Goal: Task Accomplishment & Management: Complete application form

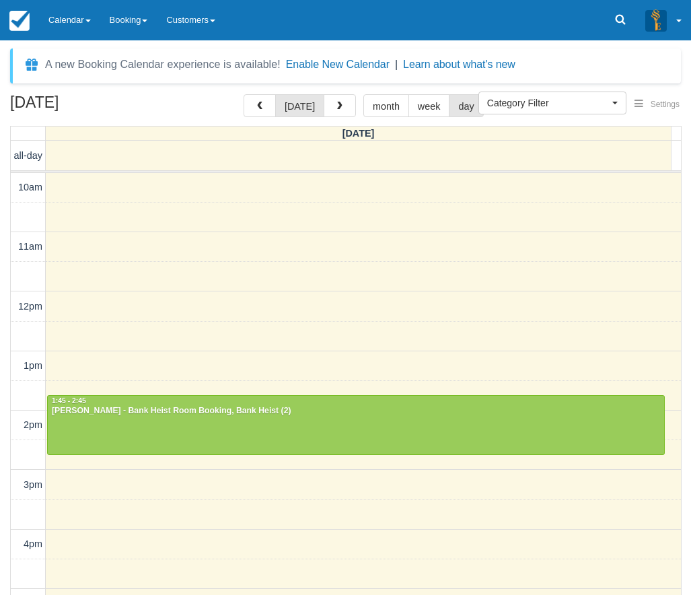
select select
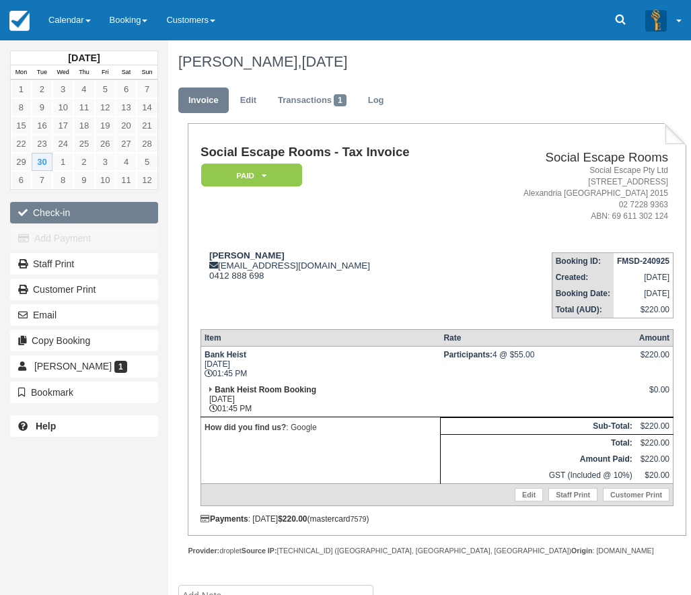
click at [120, 211] on button "Check-in" at bounding box center [84, 213] width 148 height 22
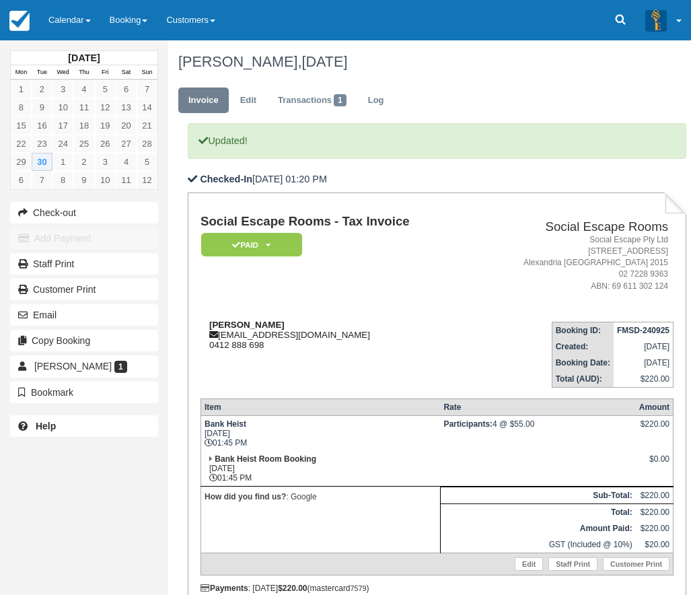
click at [311, 339] on div "Eric Tjetjep xces1@hotmail.com 0412 888 698" at bounding box center [336, 335] width 271 height 30
click at [290, 353] on td "Eric Tjetjep xces1@hotmail.com 0412 888 698" at bounding box center [336, 349] width 271 height 77
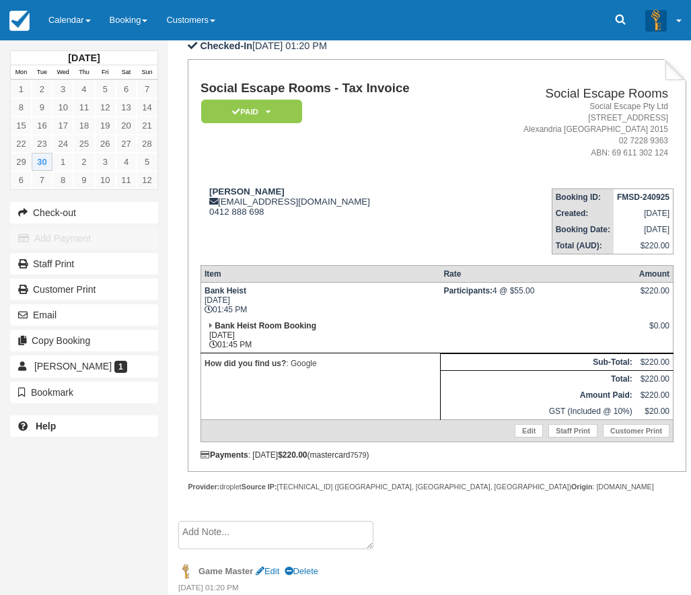
scroll to position [135, 0]
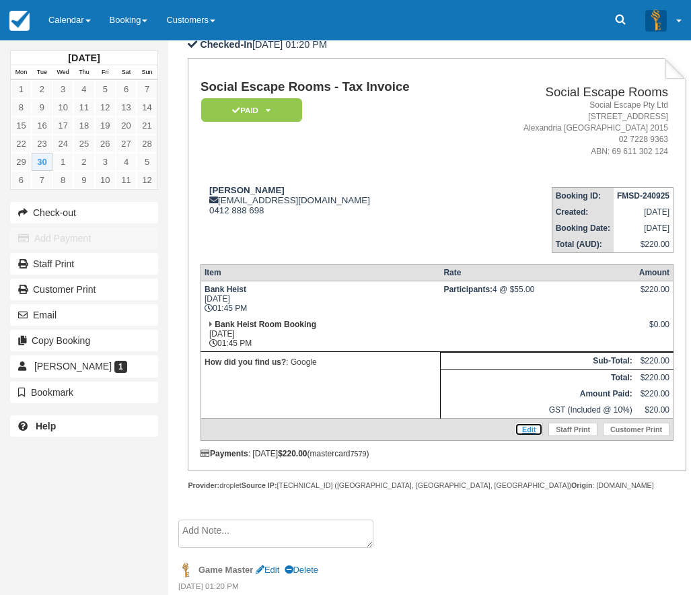
click at [528, 432] on link "Edit" at bounding box center [529, 429] width 28 height 13
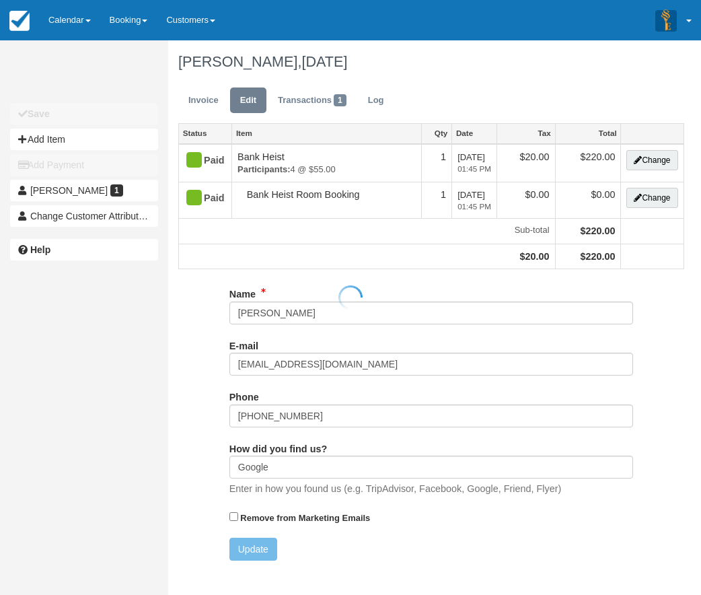
type input "+61412888698"
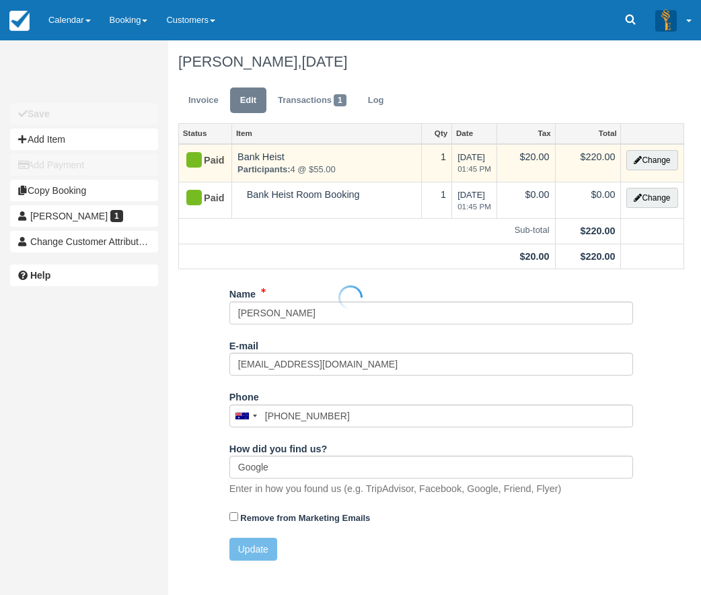
type input "0412 888 698"
click at [647, 158] on button "Change" at bounding box center [652, 160] width 51 height 20
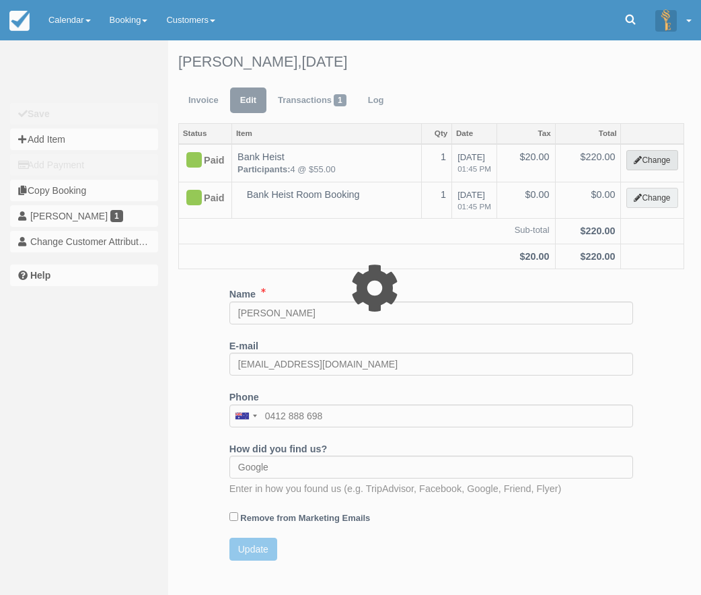
select select "2"
type input "220.00"
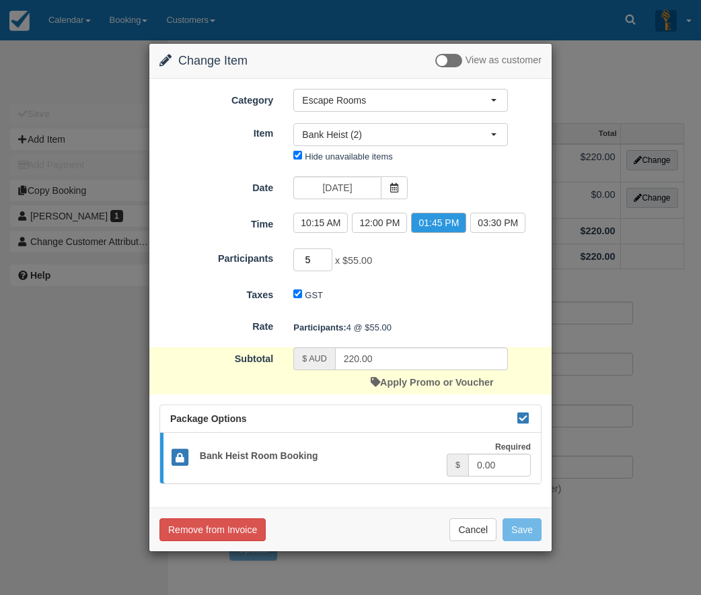
type input "5"
click at [329, 255] on input "5" at bounding box center [312, 259] width 39 height 23
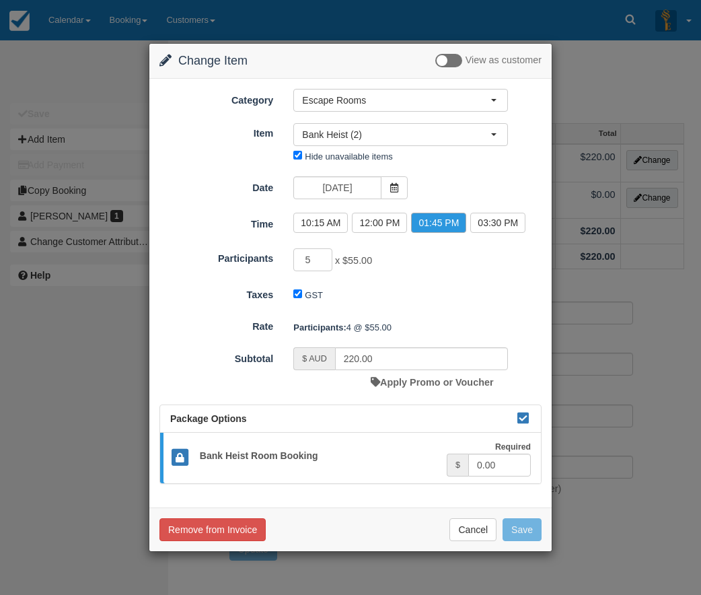
type input "275.00"
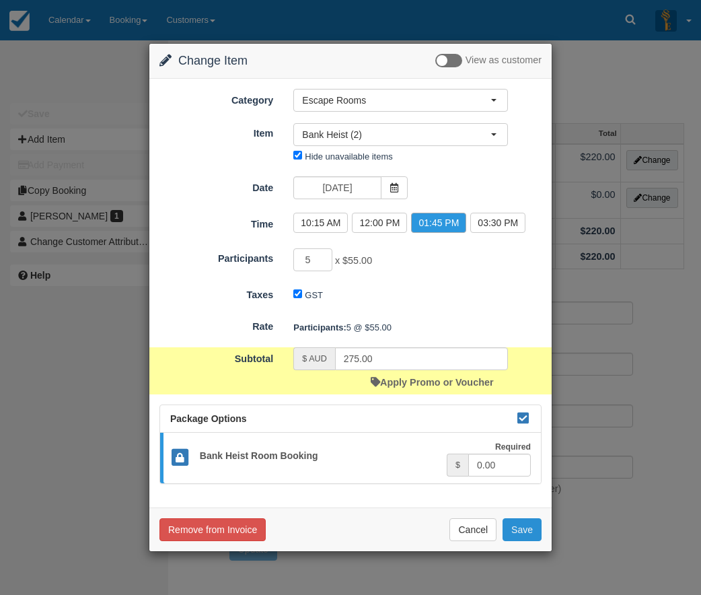
click at [524, 533] on button "Save" at bounding box center [522, 529] width 39 height 23
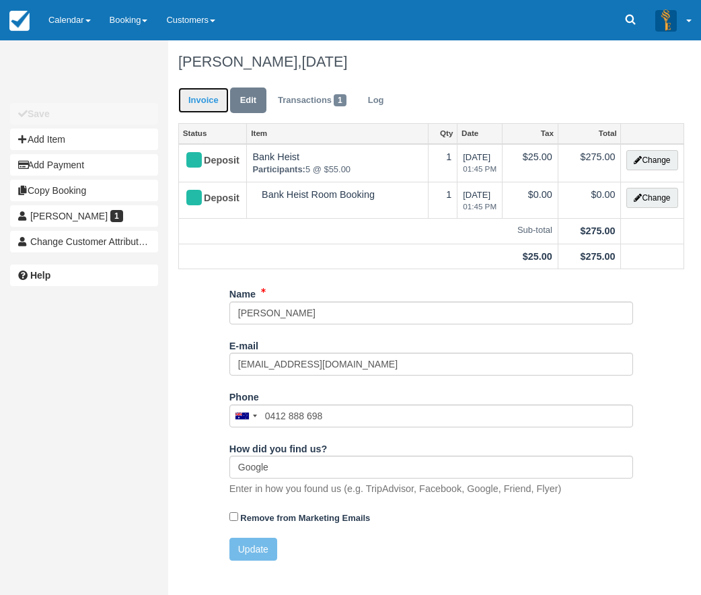
click at [195, 91] on link "Invoice" at bounding box center [203, 100] width 50 height 26
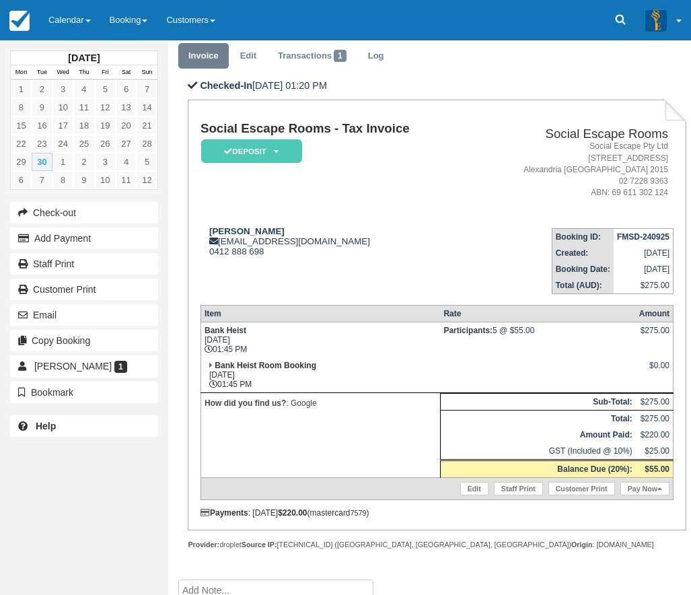
scroll to position [67, 0]
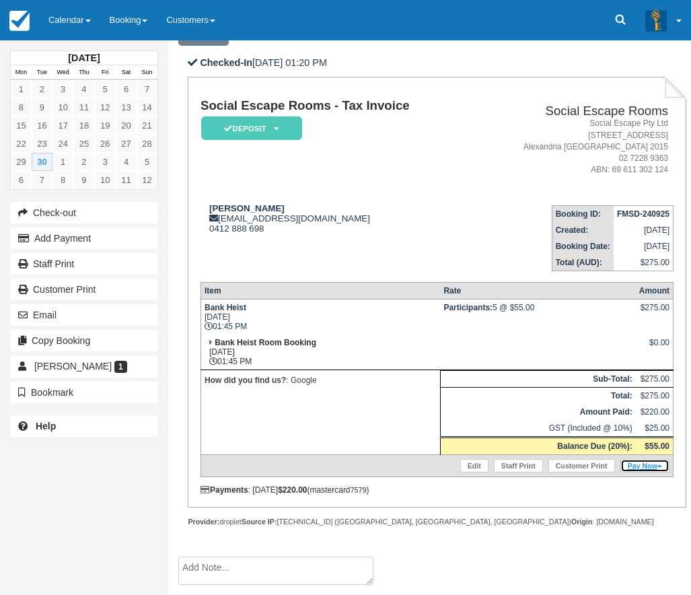
click at [639, 466] on link "Pay Now" at bounding box center [644, 465] width 49 height 13
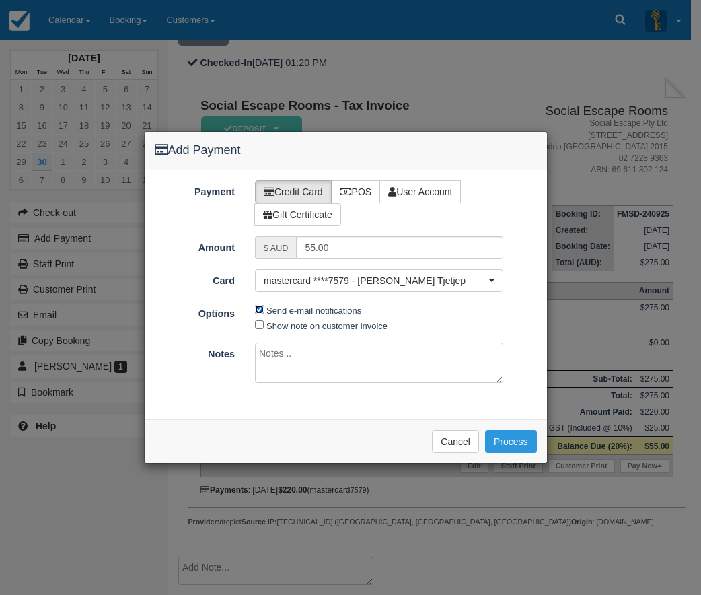
click at [260, 309] on input "Send e-mail notifications" at bounding box center [259, 309] width 9 height 9
checkbox input "false"
click at [358, 198] on label "POS" at bounding box center [356, 191] width 50 height 23
radio input "true"
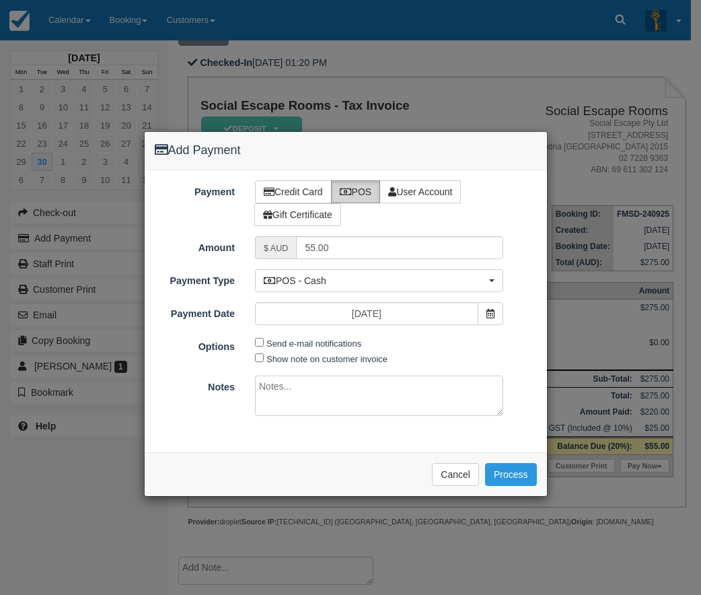
click at [518, 217] on div "Credit Card POS User Account Gift Certificate" at bounding box center [396, 203] width 302 height 46
click at [516, 214] on div "Credit Card POS User Account Gift Certificate" at bounding box center [396, 203] width 302 height 46
click at [437, 474] on button "Cancel" at bounding box center [455, 474] width 47 height 23
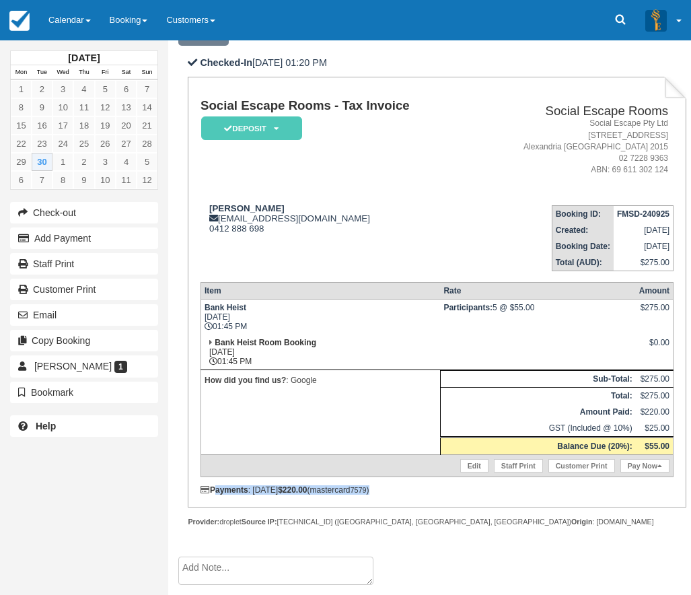
drag, startPoint x: 409, startPoint y: 492, endPoint x: 213, endPoint y: 487, distance: 196.6
click at [213, 487] on div "Payments : 24/09/2025 $220.00 (mastercard 7579 )" at bounding box center [437, 489] width 473 height 9
click at [213, 487] on strong "Payments" at bounding box center [225, 489] width 48 height 9
drag, startPoint x: 213, startPoint y: 488, endPoint x: 441, endPoint y: 503, distance: 229.3
click at [441, 503] on div "Social Escape Rooms - Tax Invoice Deposit   Pending Reserved Paid Blocked for C…" at bounding box center [437, 292] width 498 height 431
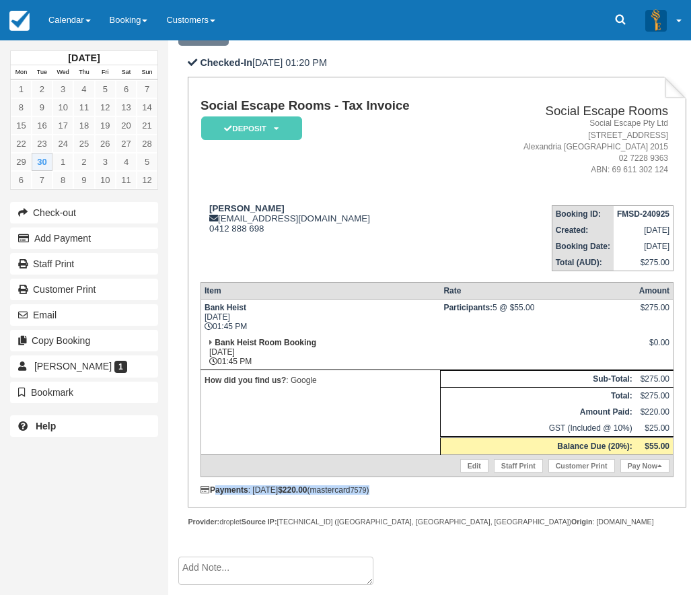
click at [417, 487] on div "Payments : 24/09/2025 $220.00 (mastercard 7579 )" at bounding box center [437, 489] width 473 height 9
drag, startPoint x: 409, startPoint y: 489, endPoint x: 213, endPoint y: 490, distance: 195.2
click at [213, 490] on div "Payments : [DATE] $220.00 (mastercard 7579 )" at bounding box center [437, 489] width 473 height 9
click at [213, 490] on strong "Payments" at bounding box center [225, 489] width 48 height 9
drag, startPoint x: 212, startPoint y: 490, endPoint x: 400, endPoint y: 495, distance: 188.5
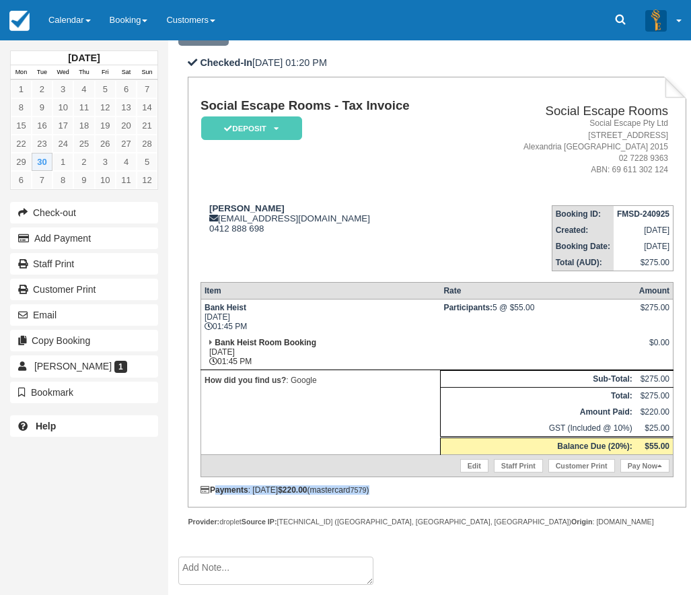
click at [400, 495] on div "Social Escape Rooms - Tax Invoice Deposit   Pending Reserved Paid Blocked for C…" at bounding box center [437, 292] width 498 height 431
drag, startPoint x: 435, startPoint y: 302, endPoint x: 566, endPoint y: 309, distance: 130.7
click at [566, 309] on tr "Bank Heist Tue Sept 30, 2025 01:45 PM Participants: 5 @ $55.00 $275.00" at bounding box center [437, 317] width 472 height 36
click at [566, 309] on td "Participants: 5 @ $55.00" at bounding box center [537, 317] width 195 height 36
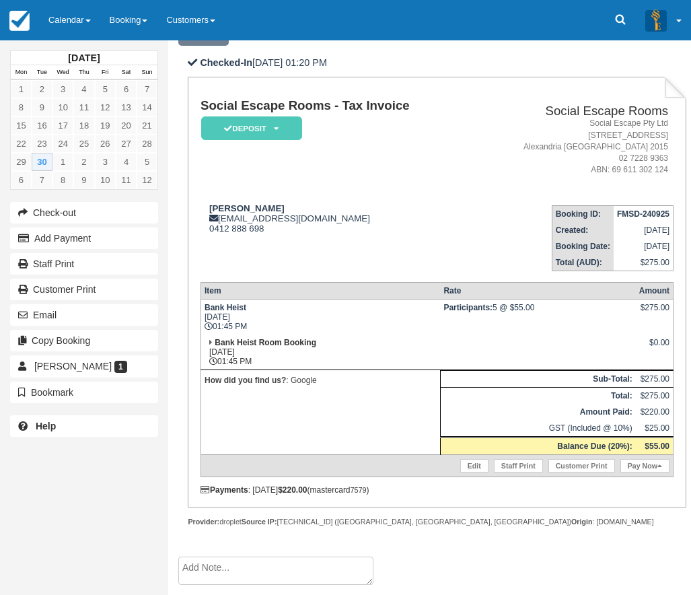
click at [315, 350] on td "Bank Heist Room Booking Tue Sept 30, 2025 01:45 PM" at bounding box center [321, 352] width 240 height 36
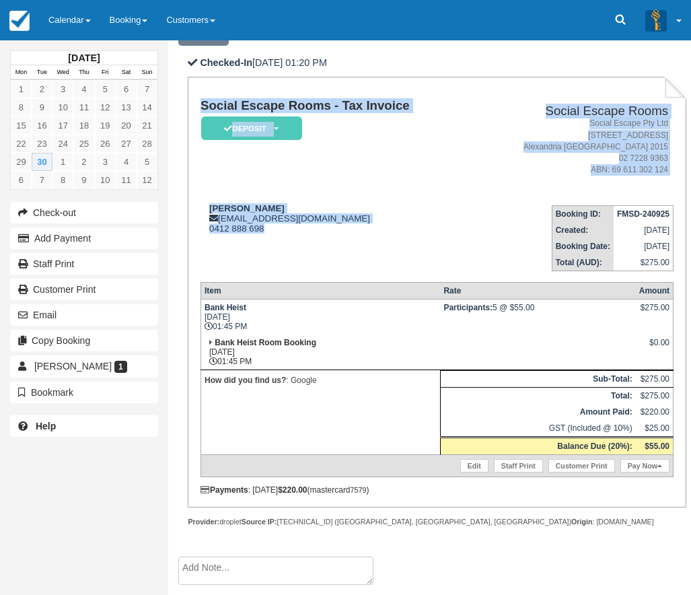
drag, startPoint x: 286, startPoint y: 238, endPoint x: 198, endPoint y: 199, distance: 96.7
click at [198, 199] on div "Social Escape Rooms - Tax Invoice Deposit   Pending Reserved Paid Blocked for C…" at bounding box center [437, 292] width 498 height 431
click at [211, 206] on strong "Eric Tjetjep" at bounding box center [246, 208] width 75 height 10
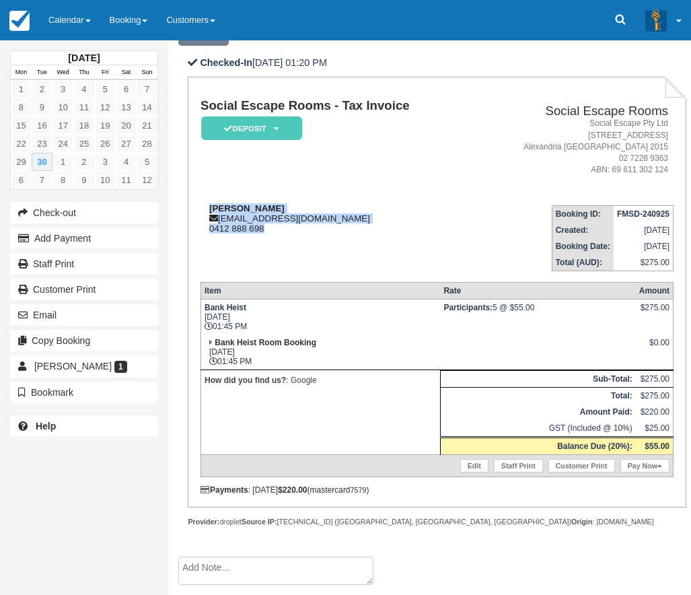
drag, startPoint x: 205, startPoint y: 203, endPoint x: 272, endPoint y: 229, distance: 71.4
click at [272, 229] on div "Eric Tjetjep xces1@hotmail.com 0412 888 698" at bounding box center [336, 218] width 271 height 30
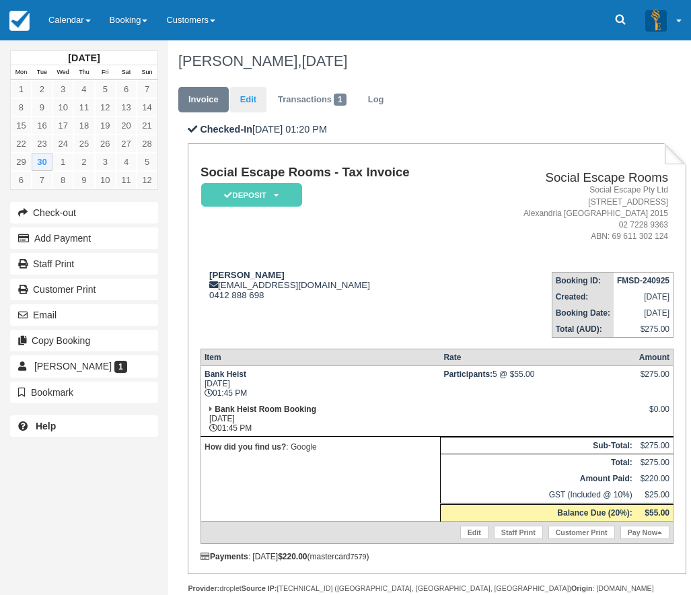
scroll to position [0, 0]
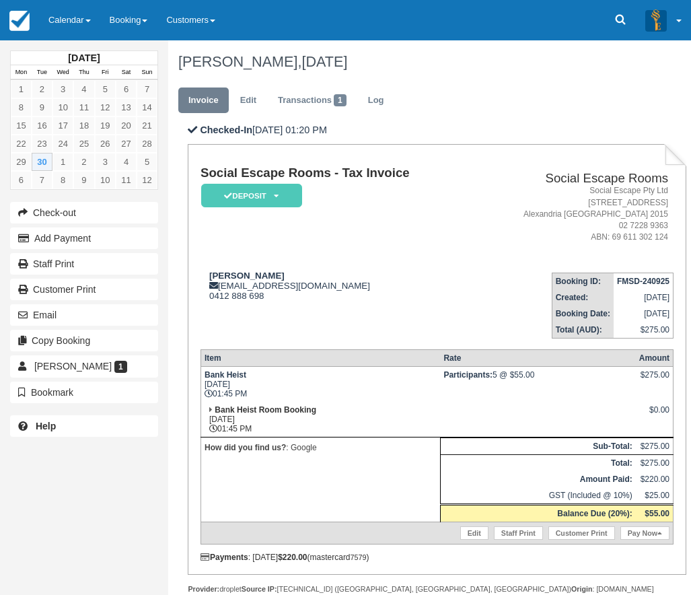
click at [420, 254] on td "Social Escape Rooms - Tax Invoice Deposit   Pending Reserved Paid Blocked for C…" at bounding box center [336, 214] width 271 height 96
click at [77, 11] on link "Calendar" at bounding box center [69, 20] width 61 height 40
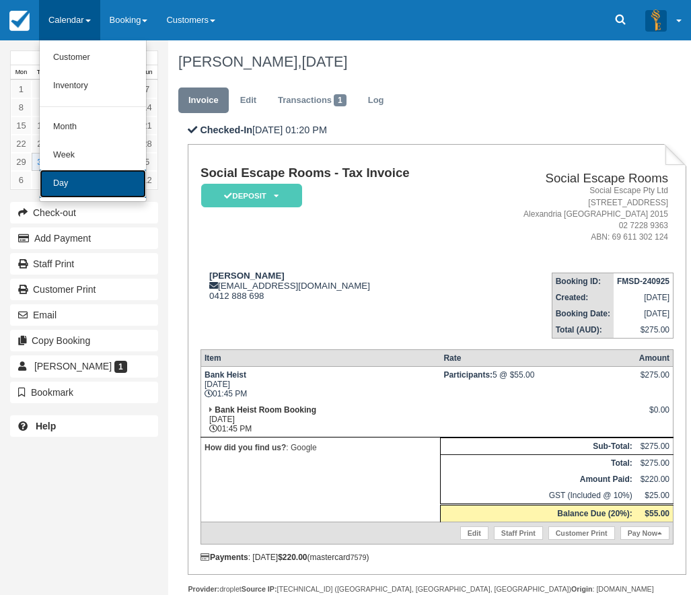
click at [92, 171] on link "Day" at bounding box center [93, 184] width 106 height 28
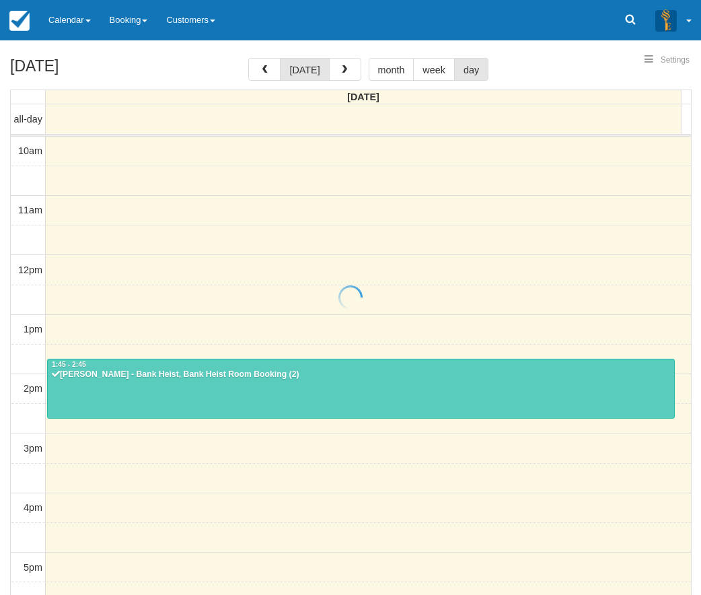
select select
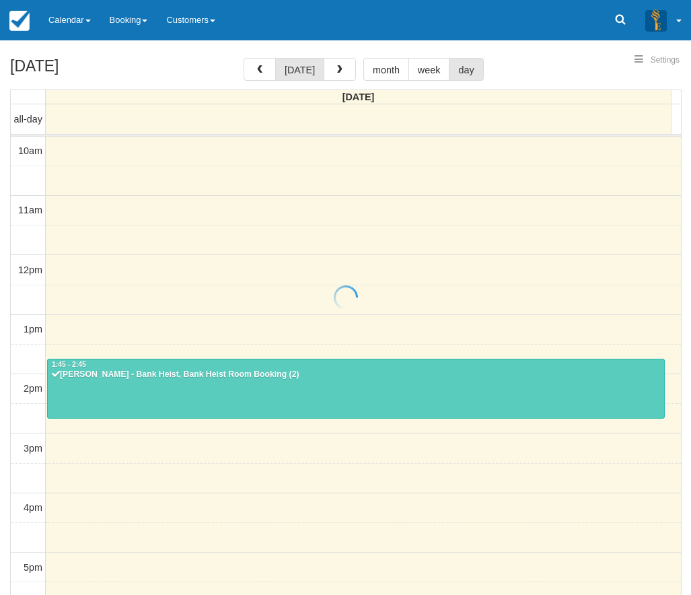
scroll to position [179, 0]
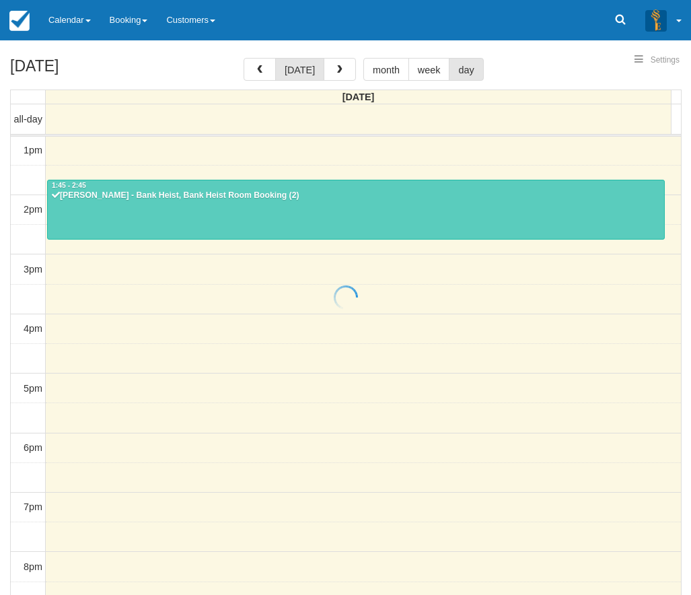
select select
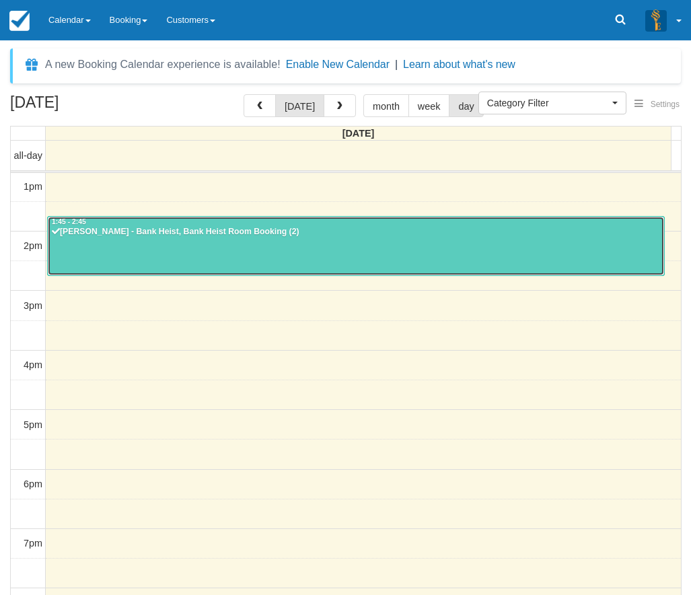
click at [382, 236] on div "Eric Tjetjep - Bank Heist, Bank Heist Room Booking (2)" at bounding box center [356, 232] width 610 height 11
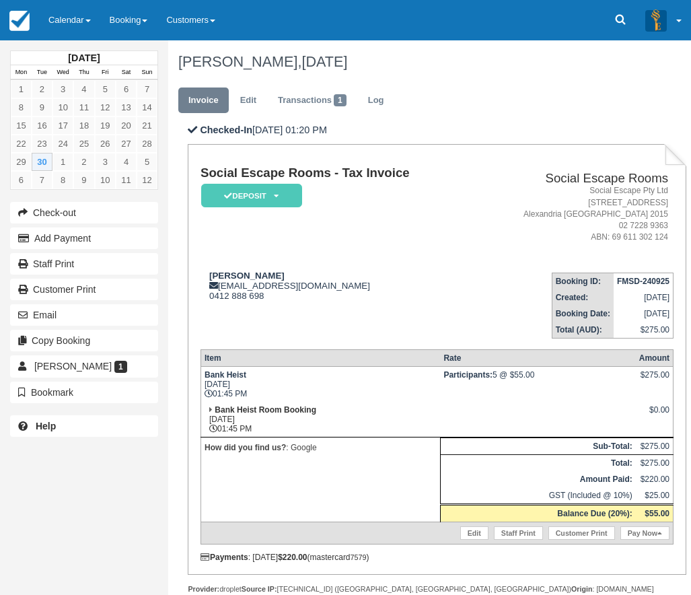
click at [304, 301] on td "[PERSON_NAME] [EMAIL_ADDRESS][DOMAIN_NAME] 0412 888 698" at bounding box center [336, 300] width 271 height 77
click at [328, 278] on div "Eric Tjetjep xces1@hotmail.com 0412 888 698" at bounding box center [336, 286] width 271 height 30
drag, startPoint x: 270, startPoint y: 305, endPoint x: 204, endPoint y: 264, distance: 77.3
click at [204, 264] on td "Eric Tjetjep xces1@hotmail.com 0412 888 698" at bounding box center [336, 300] width 271 height 77
click at [348, 304] on td "Eric Tjetjep xces1@hotmail.com 0412 888 698" at bounding box center [336, 300] width 271 height 77
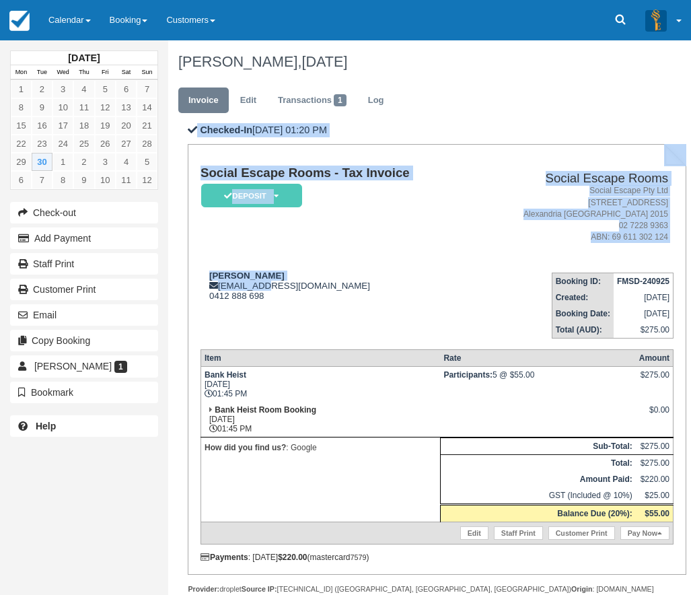
drag, startPoint x: 269, startPoint y: 290, endPoint x: 195, endPoint y: 267, distance: 77.0
click at [195, 267] on div "Social Escape Rooms - Tax Invoice Deposit   Pending Reserved Paid Blocked for C…" at bounding box center [437, 359] width 498 height 431
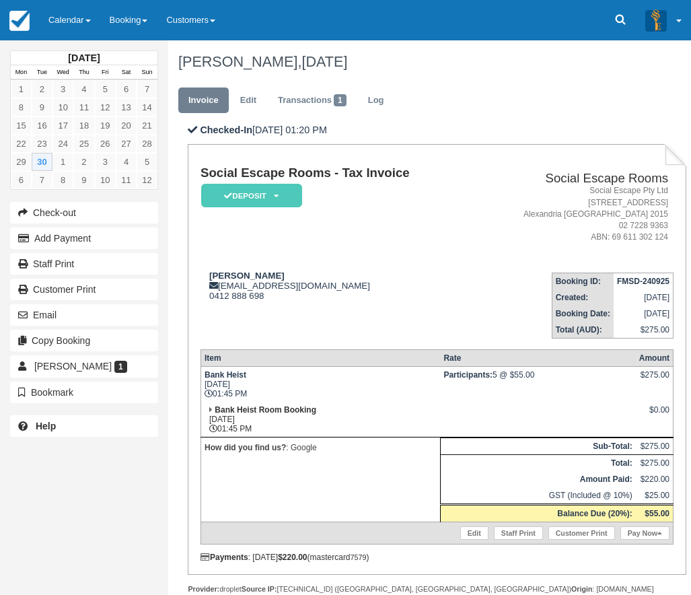
click at [296, 310] on td "Eric Tjetjep xces1@hotmail.com 0412 888 698" at bounding box center [336, 300] width 271 height 77
drag, startPoint x: 291, startPoint y: 299, endPoint x: 207, endPoint y: 272, distance: 87.9
click at [207, 272] on div "Eric Tjetjep xces1@hotmail.com 0412 888 698" at bounding box center [336, 286] width 271 height 30
click at [320, 299] on div "[PERSON_NAME] [EMAIL_ADDRESS][DOMAIN_NAME] 0412 888 698" at bounding box center [336, 286] width 271 height 30
drag, startPoint x: 272, startPoint y: 297, endPoint x: 210, endPoint y: 269, distance: 68.1
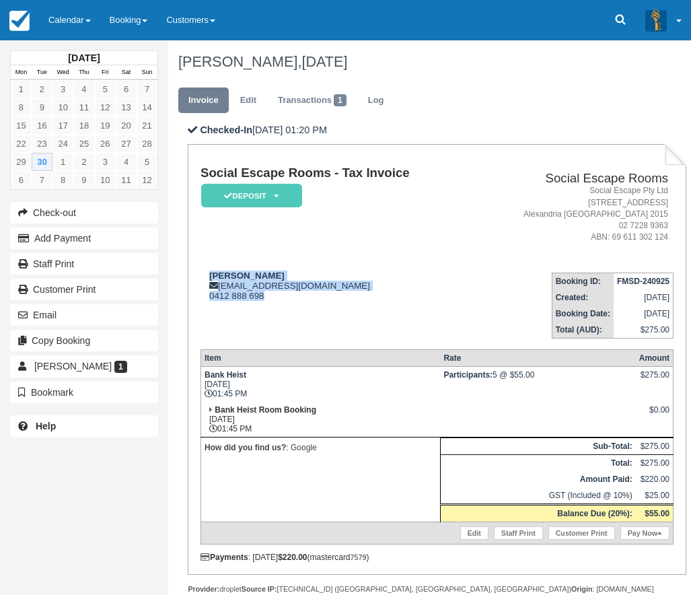
click at [210, 269] on td "[PERSON_NAME] [EMAIL_ADDRESS][DOMAIN_NAME] 0412 888 698" at bounding box center [336, 300] width 271 height 77
click at [293, 267] on td "[PERSON_NAME] [EMAIL_ADDRESS][DOMAIN_NAME] 0412 888 698" at bounding box center [336, 300] width 271 height 77
click at [472, 533] on link "Edit" at bounding box center [474, 532] width 28 height 13
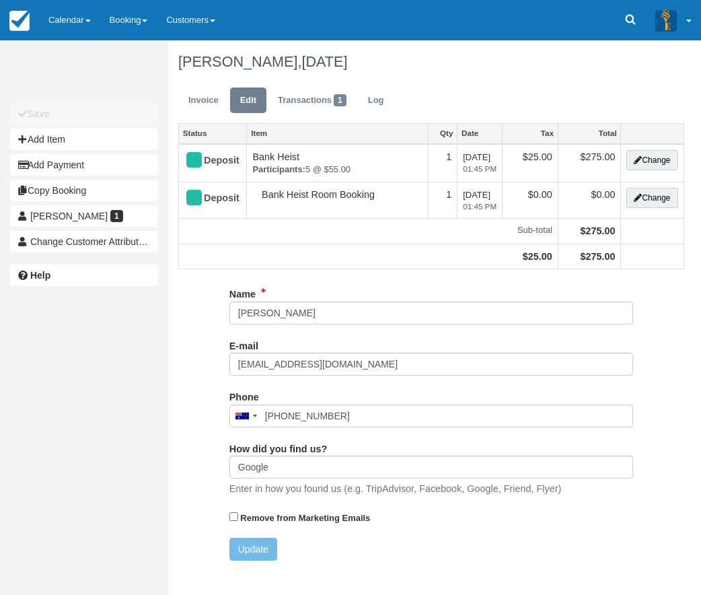
type input "0412 888 698"
click at [664, 162] on button "Change" at bounding box center [652, 160] width 51 height 20
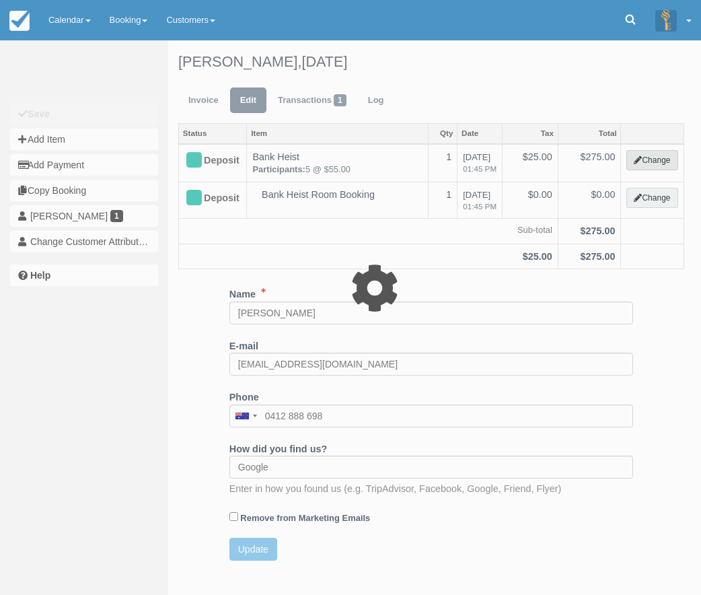
type input "275.00"
select select "2"
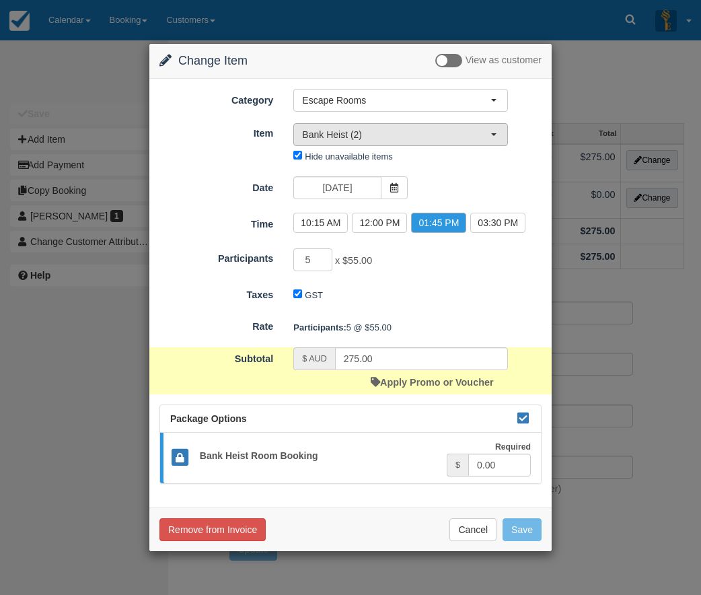
click at [406, 146] on button "Bank Heist (2)" at bounding box center [400, 134] width 215 height 23
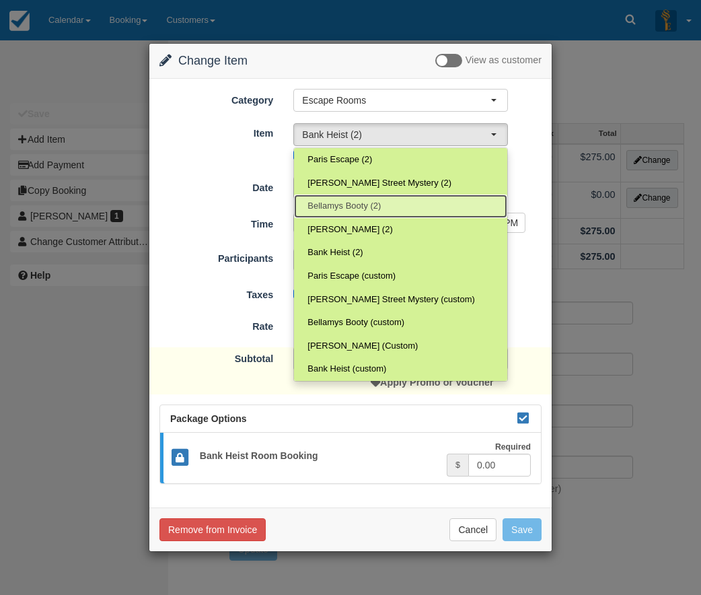
click at [376, 198] on link "Bellamys Booty (2)" at bounding box center [400, 206] width 213 height 24
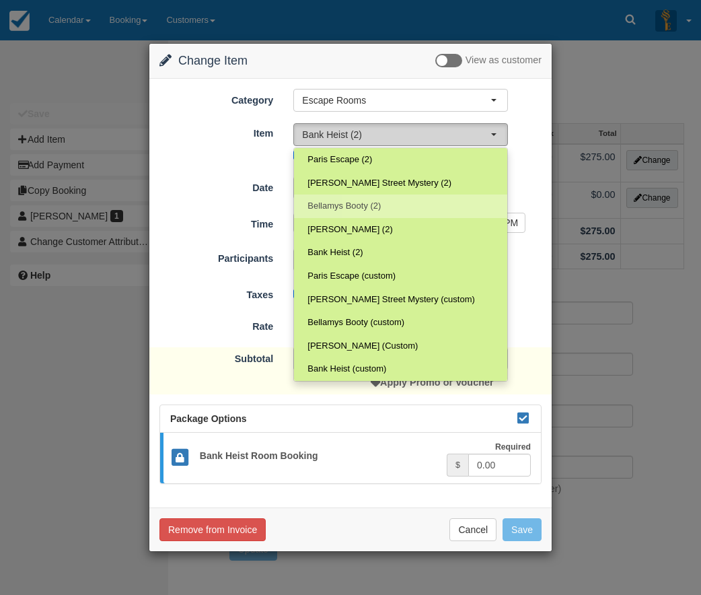
select select "69"
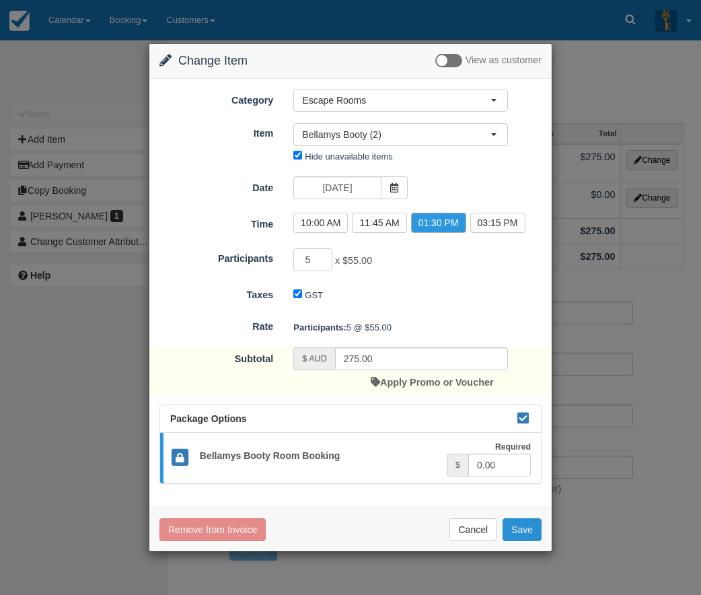
click at [522, 532] on button "Save" at bounding box center [522, 529] width 39 height 23
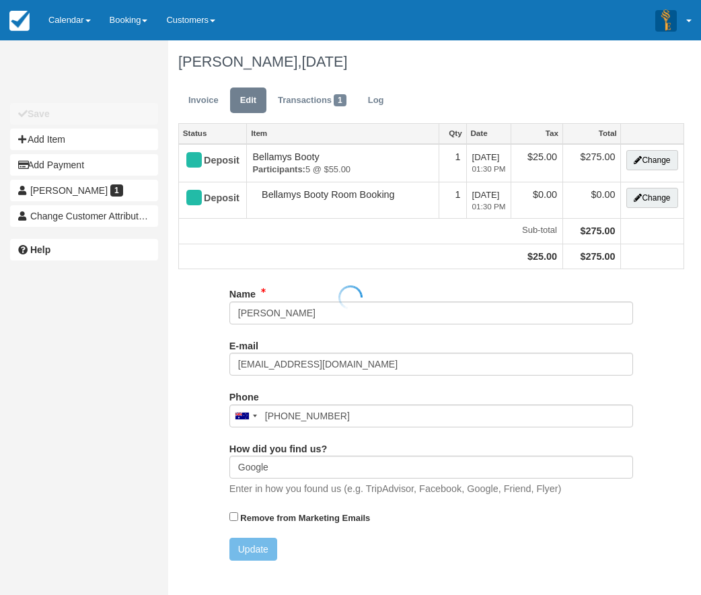
type input "0412 888 698"
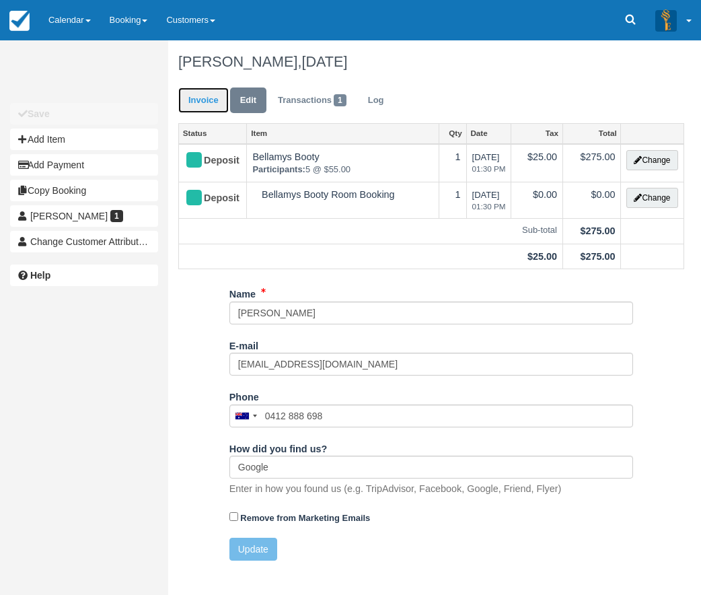
click at [202, 104] on link "Invoice" at bounding box center [203, 100] width 50 height 26
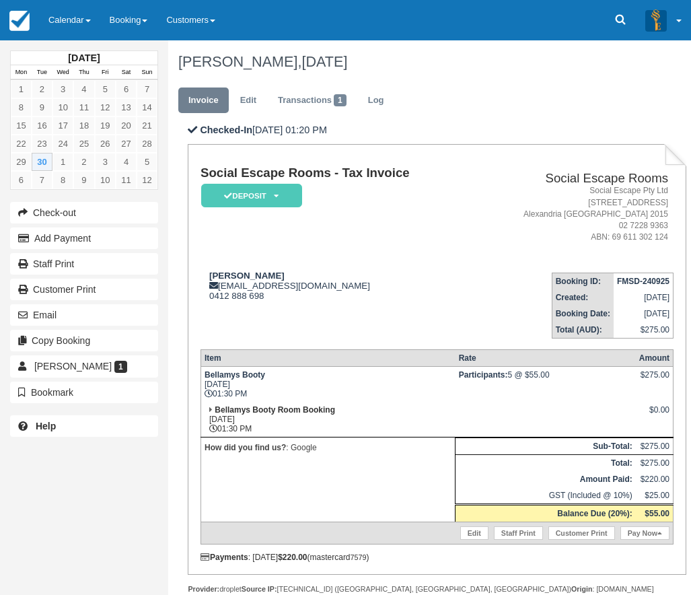
click at [360, 304] on td "[PERSON_NAME] [EMAIL_ADDRESS][DOMAIN_NAME] 0412 888 698" at bounding box center [336, 300] width 271 height 77
drag, startPoint x: 280, startPoint y: 304, endPoint x: 205, endPoint y: 268, distance: 83.1
click at [205, 268] on td "[PERSON_NAME] [EMAIL_ADDRESS][DOMAIN_NAME] 0412 888 698" at bounding box center [336, 300] width 271 height 77
click at [290, 312] on td "[PERSON_NAME] [EMAIL_ADDRESS][DOMAIN_NAME] 0412 888 698" at bounding box center [336, 300] width 271 height 77
drag, startPoint x: 289, startPoint y: 297, endPoint x: 205, endPoint y: 276, distance: 87.5
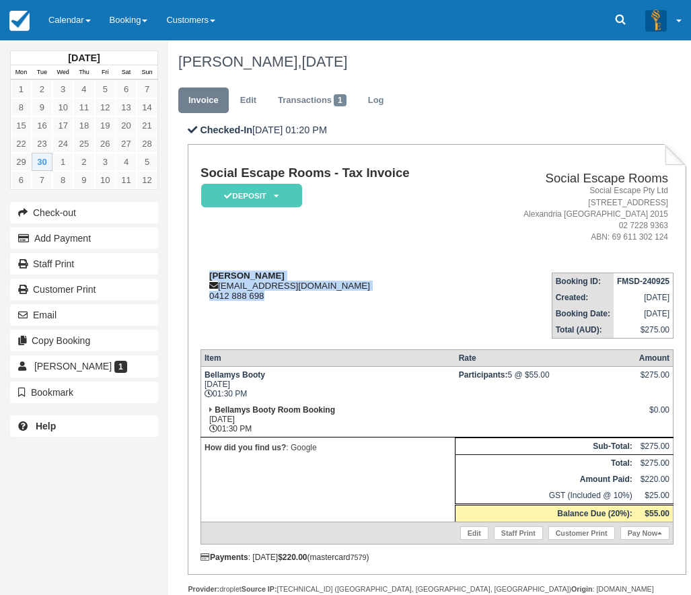
click at [205, 276] on div "[PERSON_NAME] [EMAIL_ADDRESS][DOMAIN_NAME] 0412 888 698" at bounding box center [336, 286] width 271 height 30
click at [211, 277] on strong "[PERSON_NAME]" at bounding box center [246, 276] width 75 height 10
drag, startPoint x: 207, startPoint y: 271, endPoint x: 267, endPoint y: 305, distance: 68.4
click at [267, 305] on td "[PERSON_NAME] [EMAIL_ADDRESS][DOMAIN_NAME] 0412 888 698" at bounding box center [336, 300] width 271 height 77
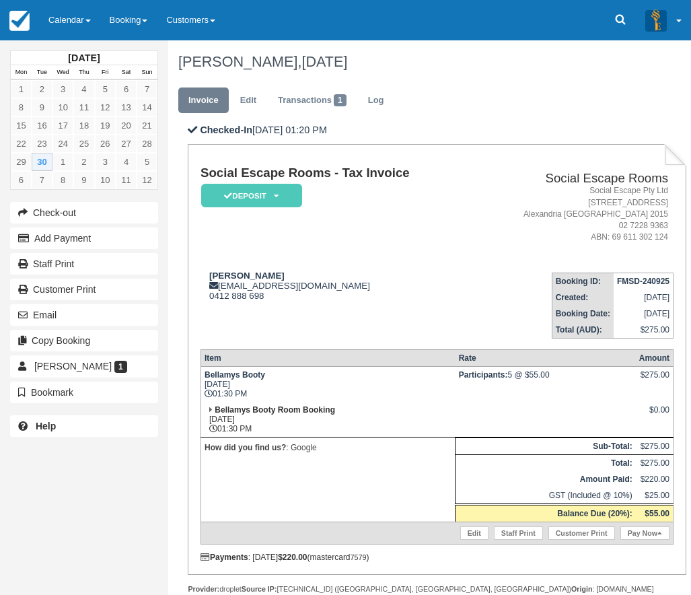
scroll to position [67, 0]
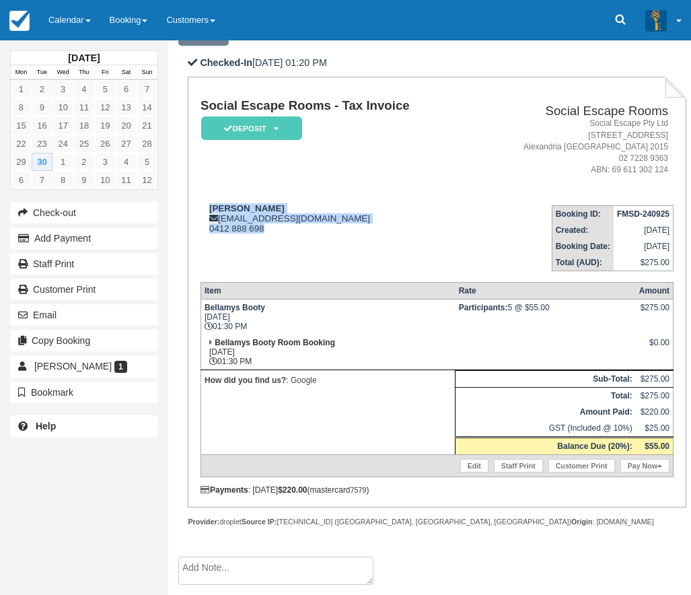
drag, startPoint x: 246, startPoint y: 223, endPoint x: 208, endPoint y: 201, distance: 44.3
click at [208, 201] on td "[PERSON_NAME] [EMAIL_ADDRESS][DOMAIN_NAME] 0412 888 698" at bounding box center [336, 232] width 271 height 77
click at [293, 248] on td "[PERSON_NAME] [EMAIL_ADDRESS][DOMAIN_NAME] 0412 888 698" at bounding box center [336, 232] width 271 height 77
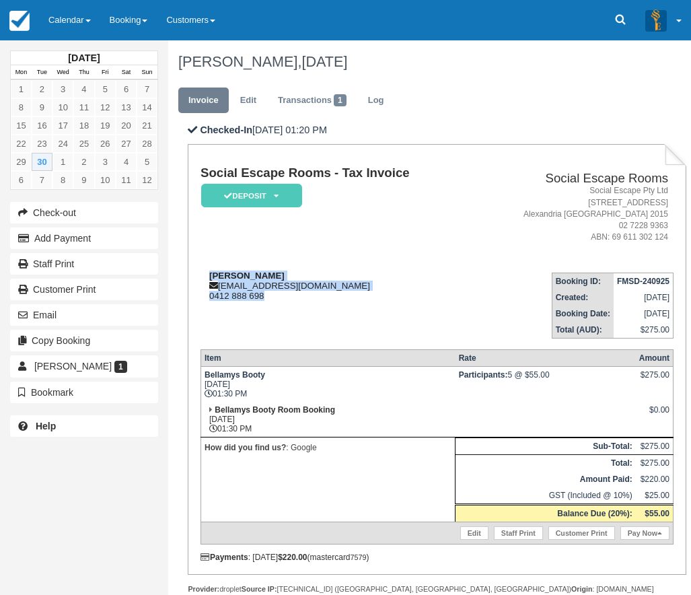
drag, startPoint x: 289, startPoint y: 304, endPoint x: 210, endPoint y: 273, distance: 85.2
click at [210, 273] on td "Eric Tjetjep xces1@hotmail.com 0412 888 698" at bounding box center [336, 300] width 271 height 77
click at [299, 281] on div "Eric Tjetjep xces1@hotmail.com 0412 888 698" at bounding box center [336, 286] width 271 height 30
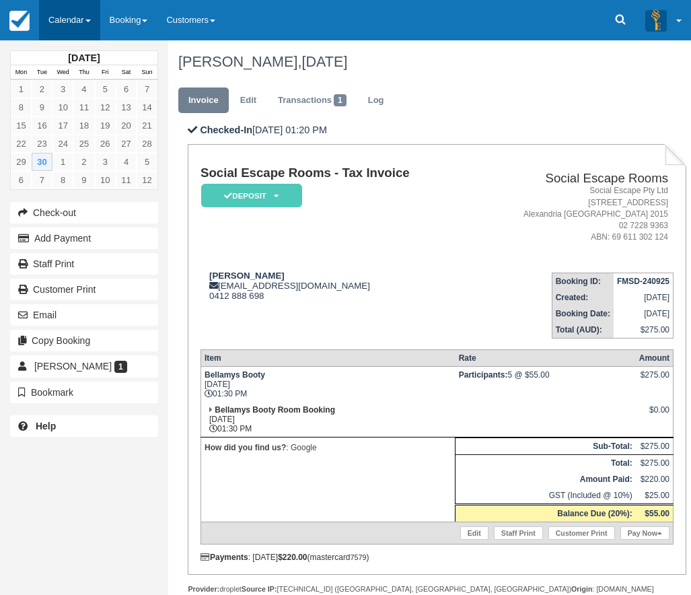
click at [67, 34] on link "Calendar" at bounding box center [69, 20] width 61 height 40
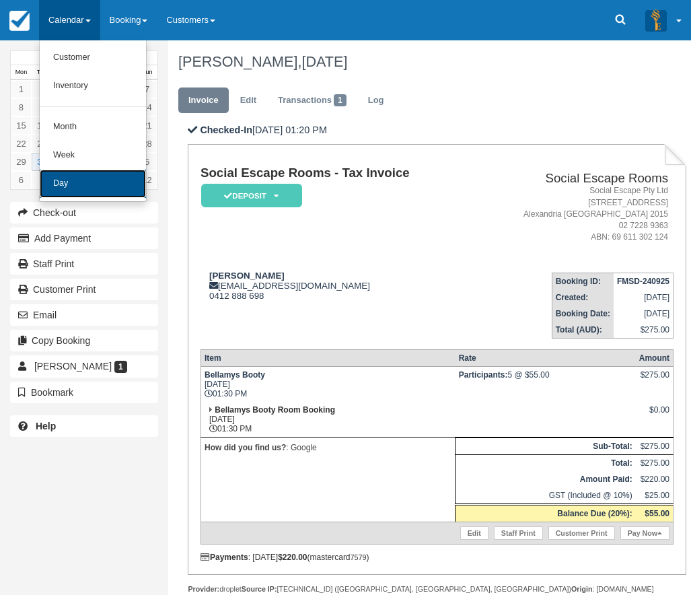
click at [85, 182] on link "Day" at bounding box center [93, 184] width 106 height 28
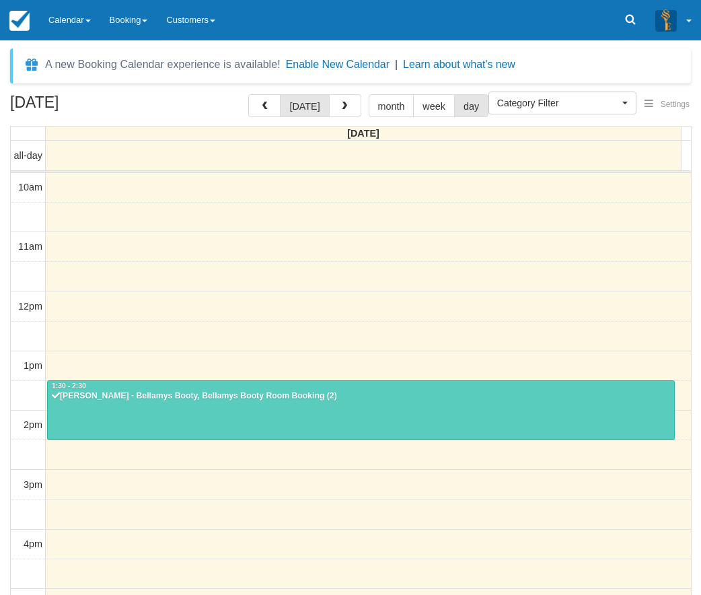
select select
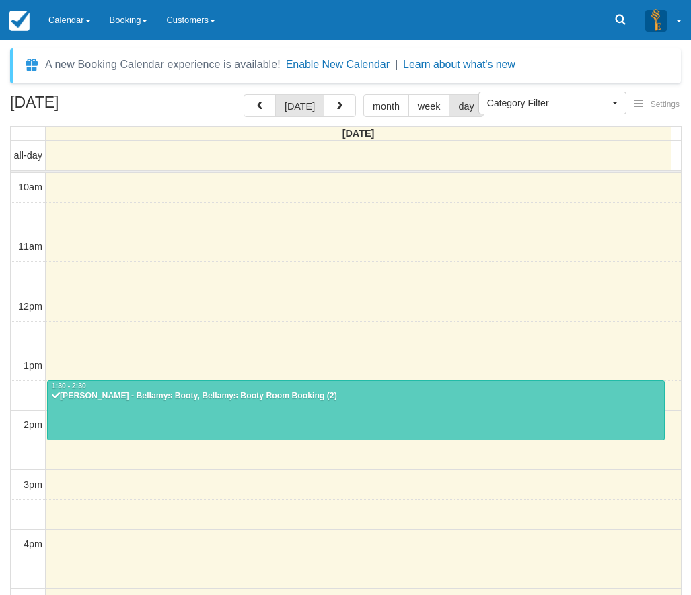
scroll to position [179, 0]
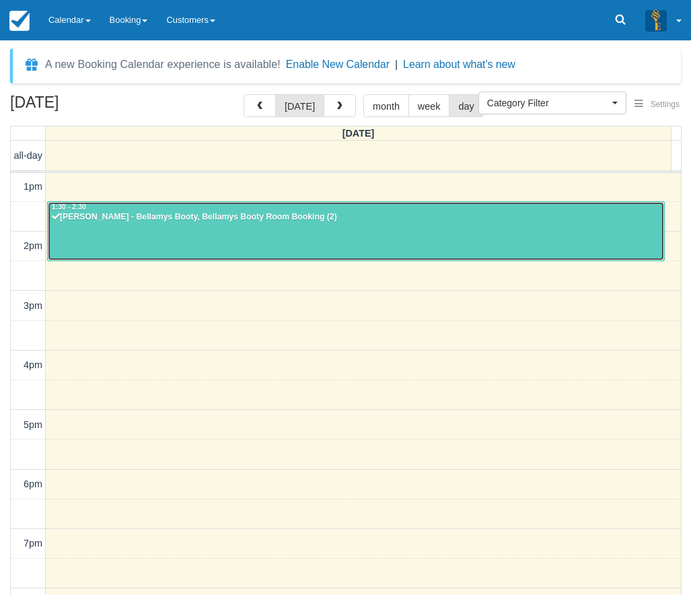
click at [294, 227] on div at bounding box center [356, 231] width 616 height 58
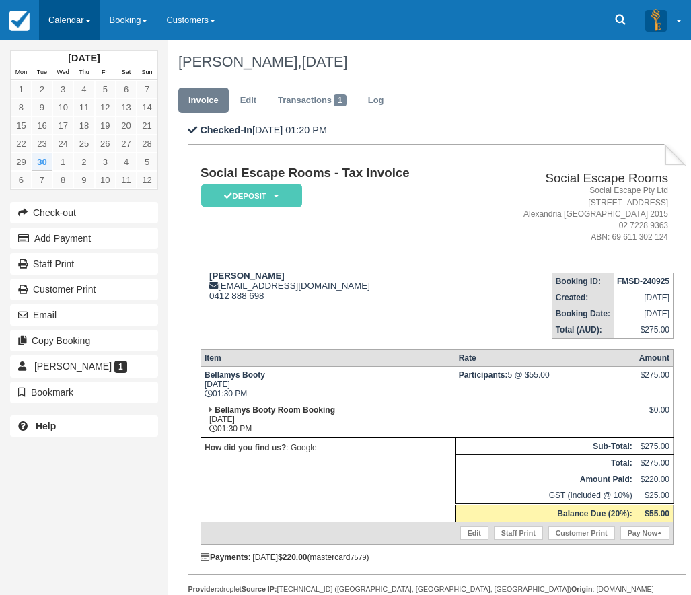
click at [67, 24] on link "Calendar" at bounding box center [69, 20] width 61 height 40
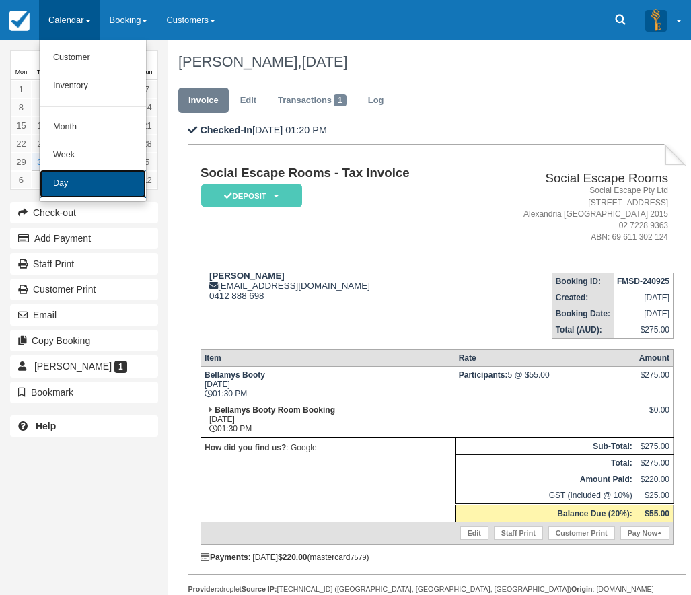
click at [75, 194] on link "Day" at bounding box center [93, 184] width 106 height 28
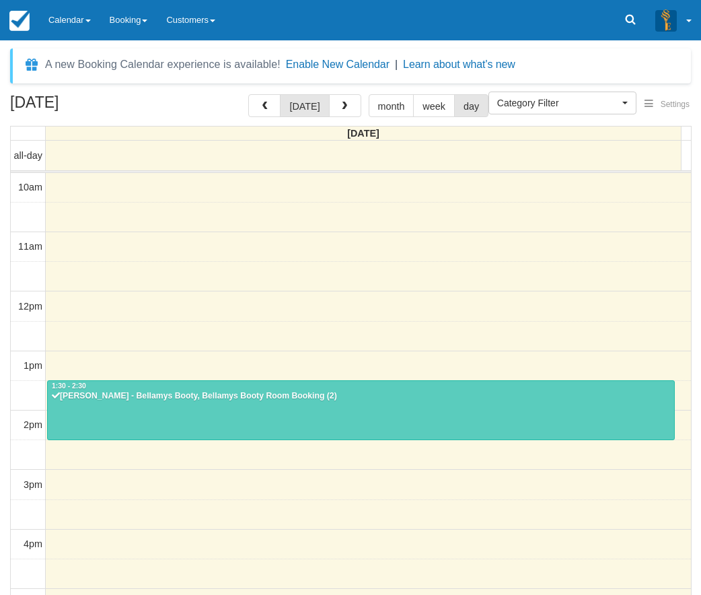
select select
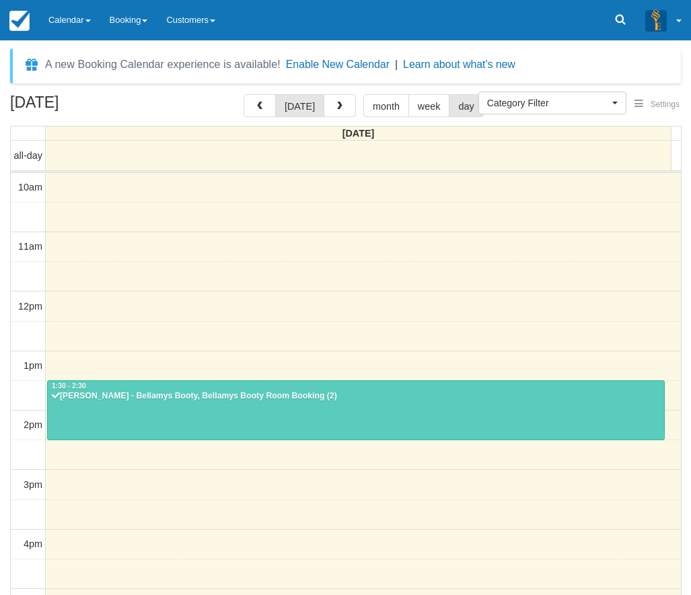
scroll to position [179, 0]
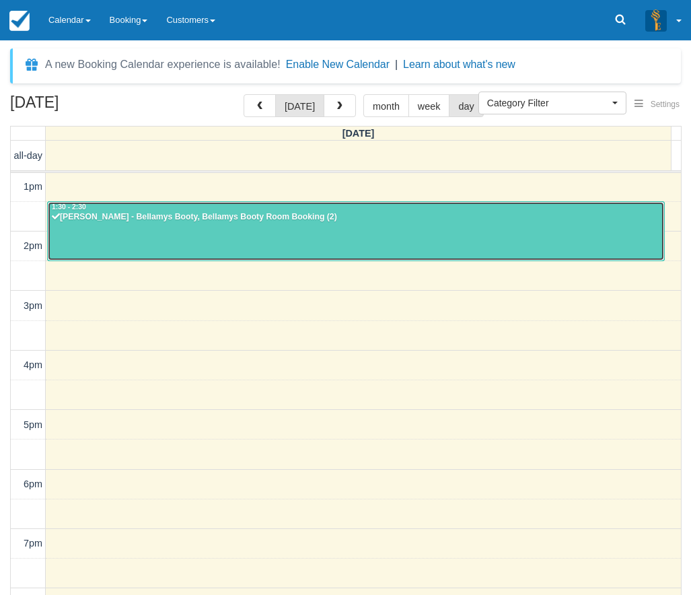
click at [406, 239] on div at bounding box center [356, 231] width 616 height 58
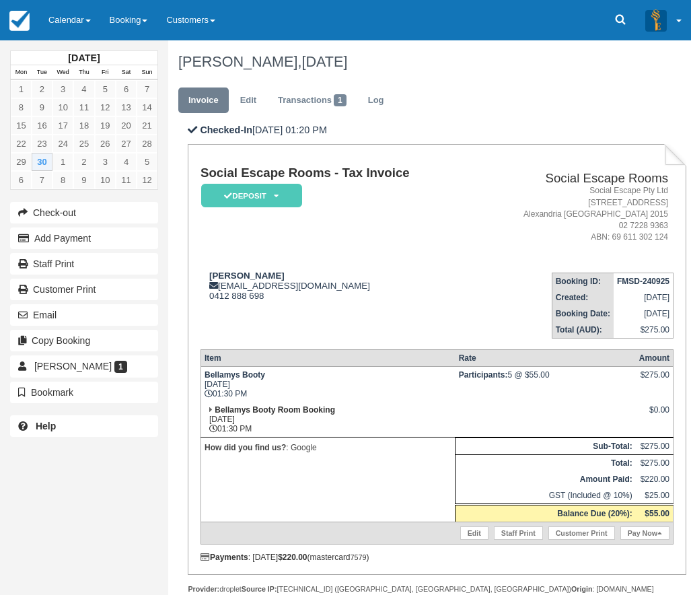
click at [520, 100] on ul "Invoice Edit Transactions 1 Log" at bounding box center [427, 103] width 498 height 40
click at [46, 36] on link "Calendar" at bounding box center [69, 20] width 61 height 40
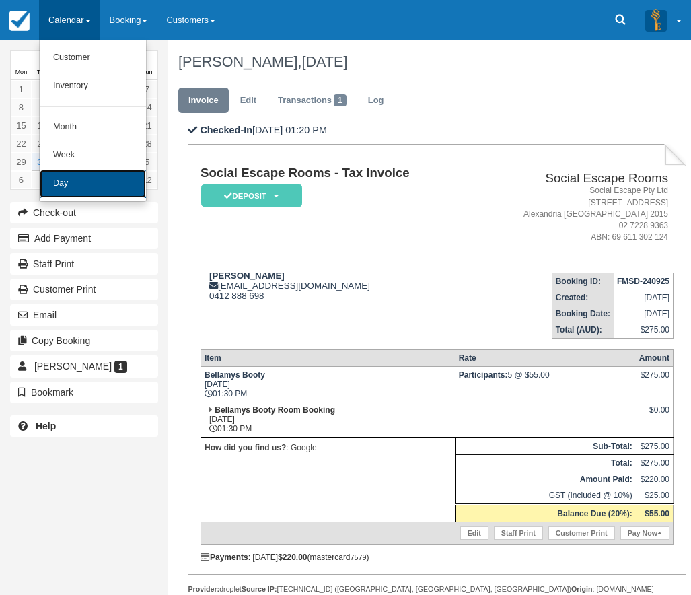
click at [122, 192] on link "Day" at bounding box center [93, 184] width 106 height 28
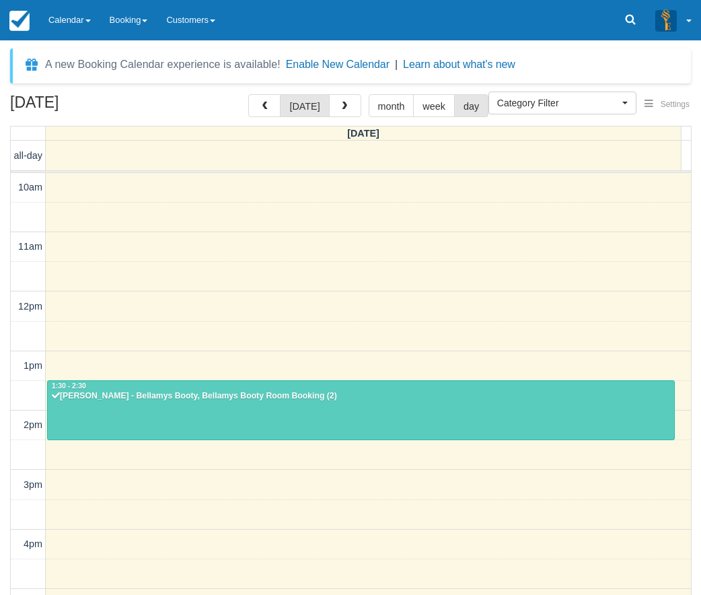
select select
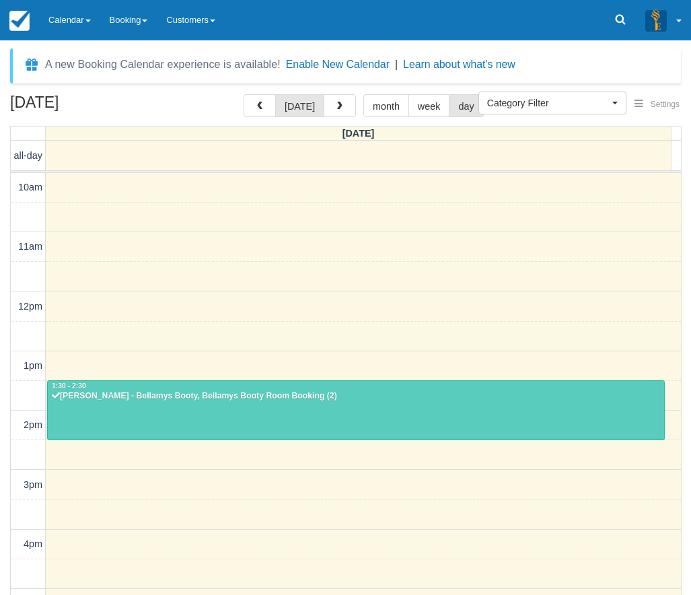
scroll to position [179, 0]
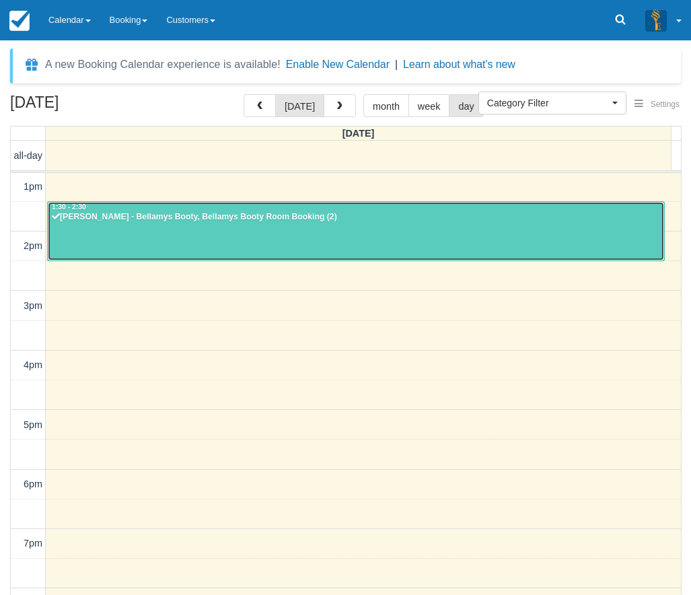
click at [281, 205] on div "1:30 - 2:30" at bounding box center [356, 207] width 610 height 9
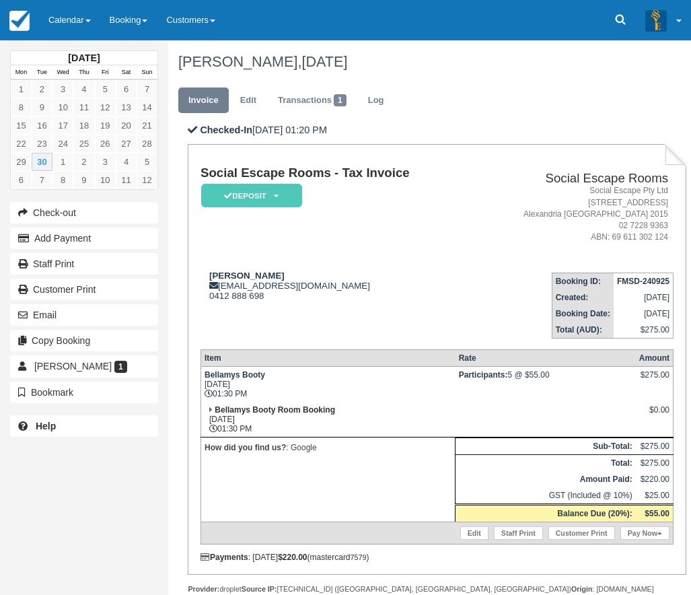
click at [618, 562] on div "Payments : 24/09/2025 $220.00 (mastercard 7579 )" at bounding box center [437, 557] width 473 height 9
drag, startPoint x: 651, startPoint y: 509, endPoint x: 664, endPoint y: 511, distance: 12.9
click at [664, 511] on strong "$55.00" at bounding box center [657, 513] width 25 height 9
click at [650, 534] on link "Pay Now" at bounding box center [644, 532] width 49 height 13
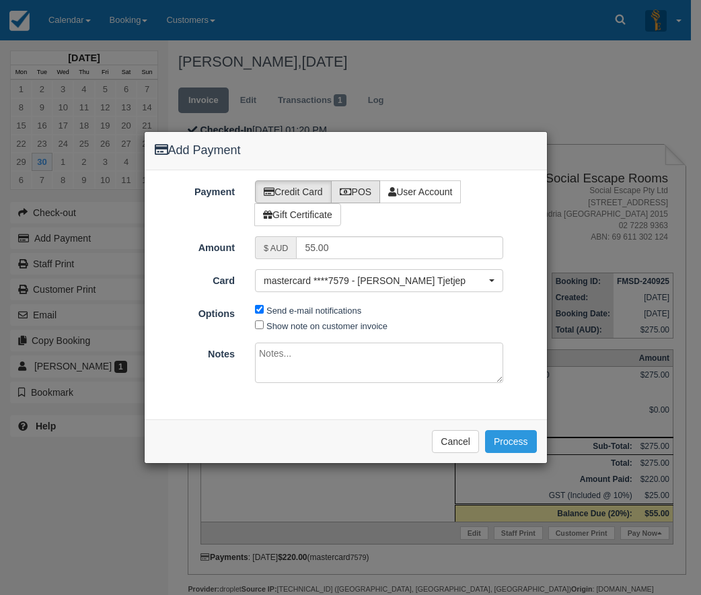
click at [355, 192] on label "POS" at bounding box center [356, 191] width 50 height 23
radio input "true"
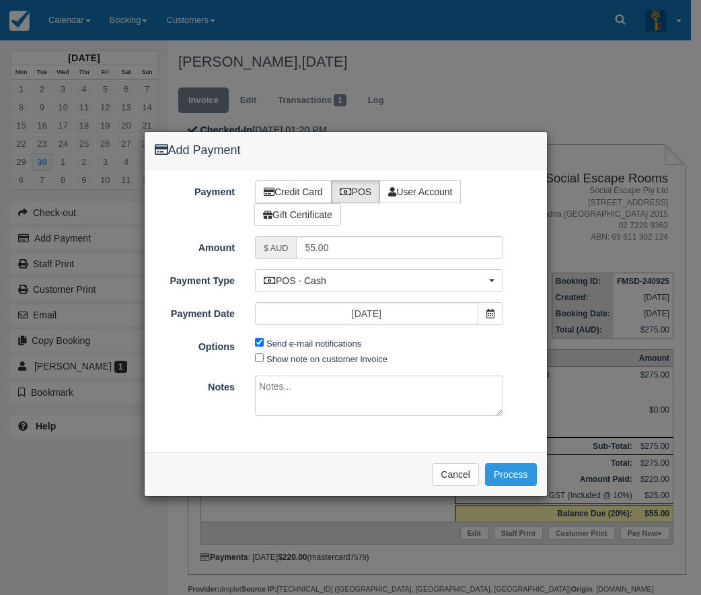
click at [276, 335] on span "Send e-mail notifications" at bounding box center [311, 342] width 113 height 15
click at [276, 341] on label "Send e-mail notifications" at bounding box center [314, 344] width 95 height 10
click at [264, 341] on input "Send e-mail notifications" at bounding box center [259, 342] width 9 height 9
checkbox input "false"
click at [528, 467] on button "Process" at bounding box center [511, 474] width 52 height 23
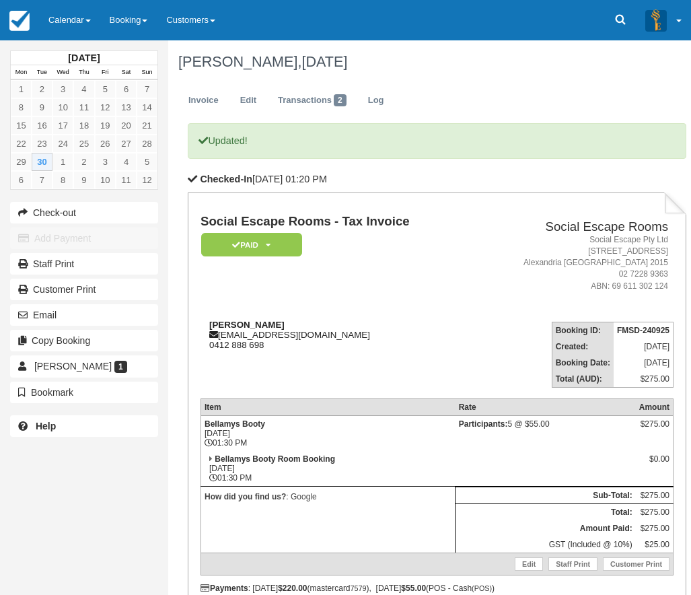
click at [403, 327] on div "[PERSON_NAME] [EMAIL_ADDRESS][DOMAIN_NAME] 0412 888 698" at bounding box center [336, 335] width 271 height 30
click at [55, 20] on link "Calendar" at bounding box center [69, 20] width 61 height 40
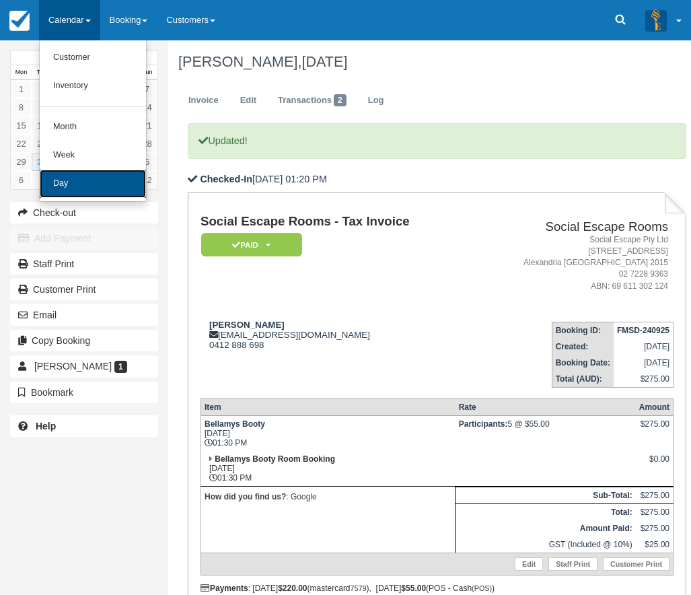
click at [87, 191] on link "Day" at bounding box center [93, 184] width 106 height 28
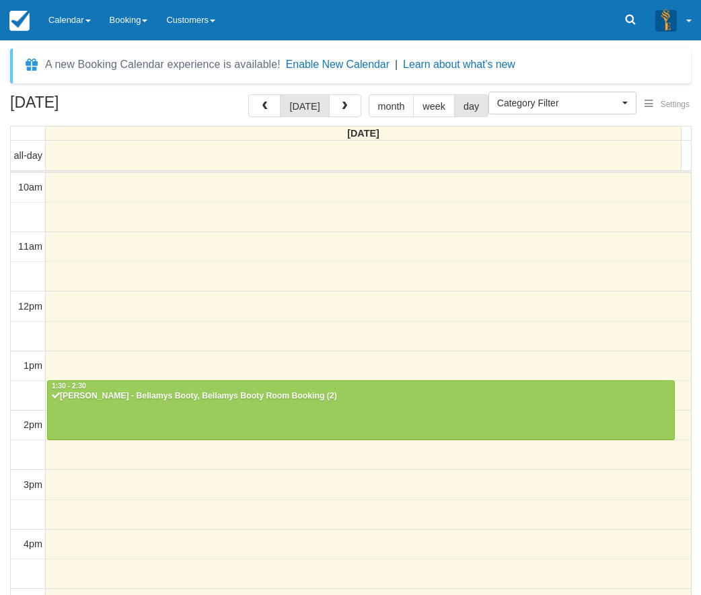
select select
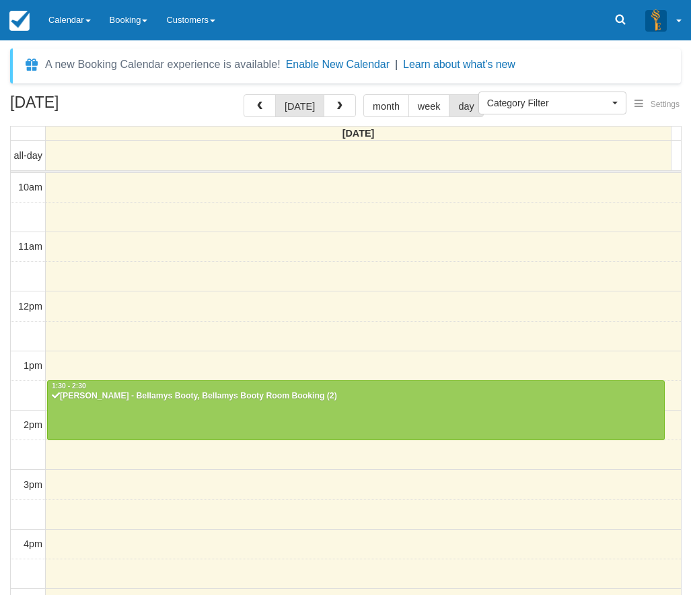
scroll to position [179, 0]
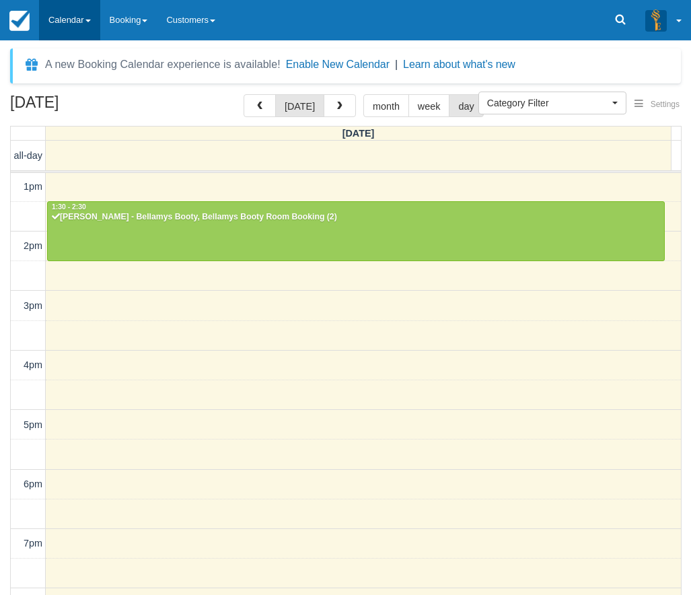
click at [73, 20] on link "Calendar" at bounding box center [69, 20] width 61 height 40
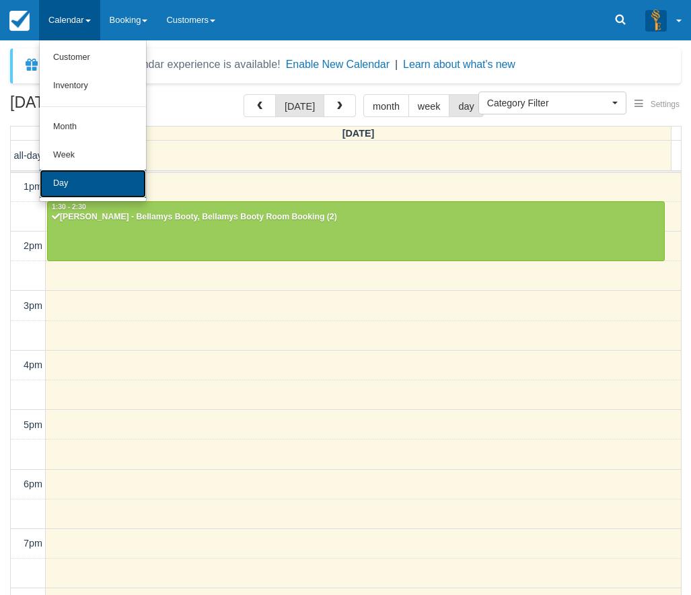
click at [75, 180] on link "Day" at bounding box center [93, 184] width 106 height 28
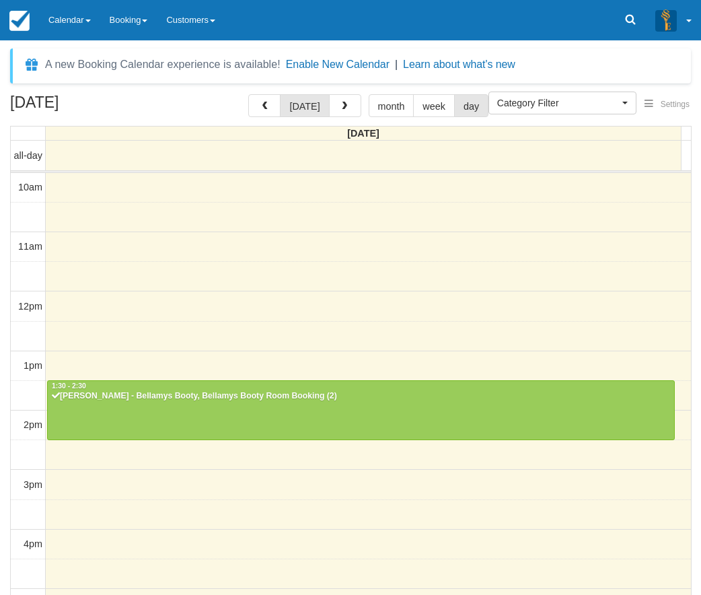
select select
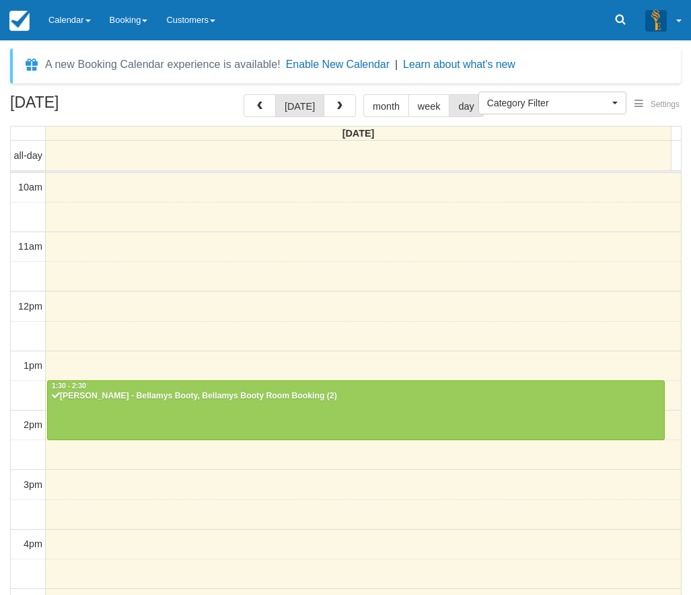
scroll to position [179, 0]
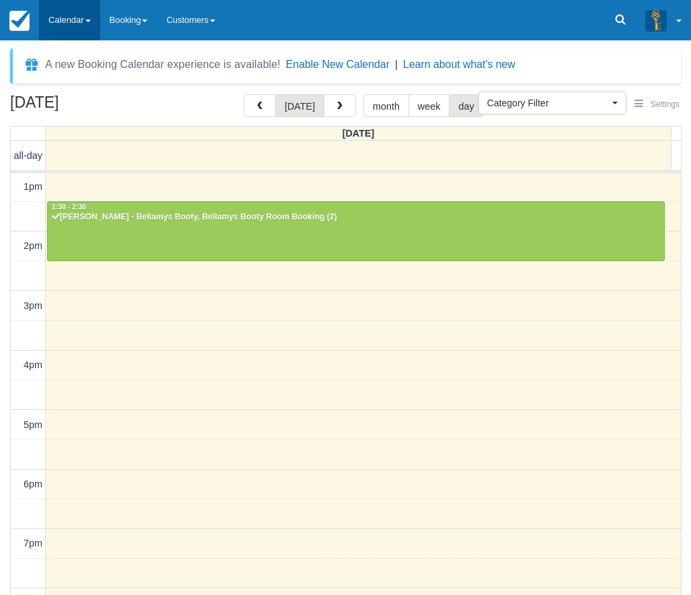
click at [67, 30] on link "Calendar" at bounding box center [69, 20] width 61 height 40
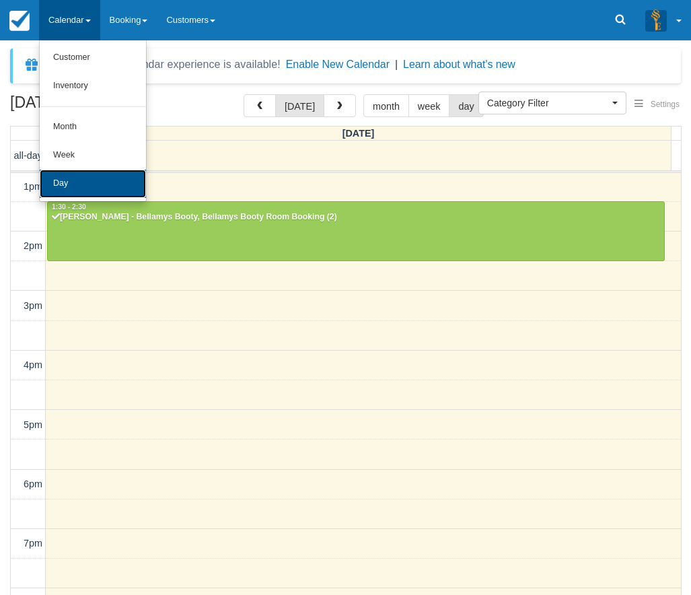
click at [81, 194] on link "Day" at bounding box center [93, 184] width 106 height 28
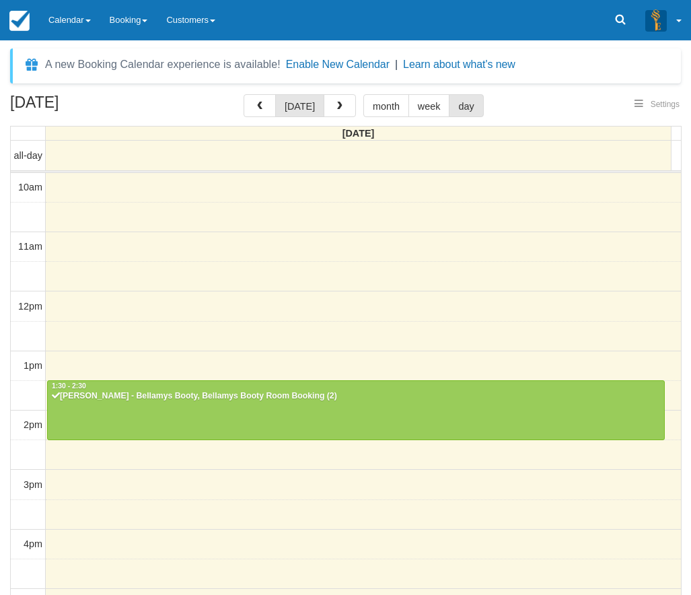
select select
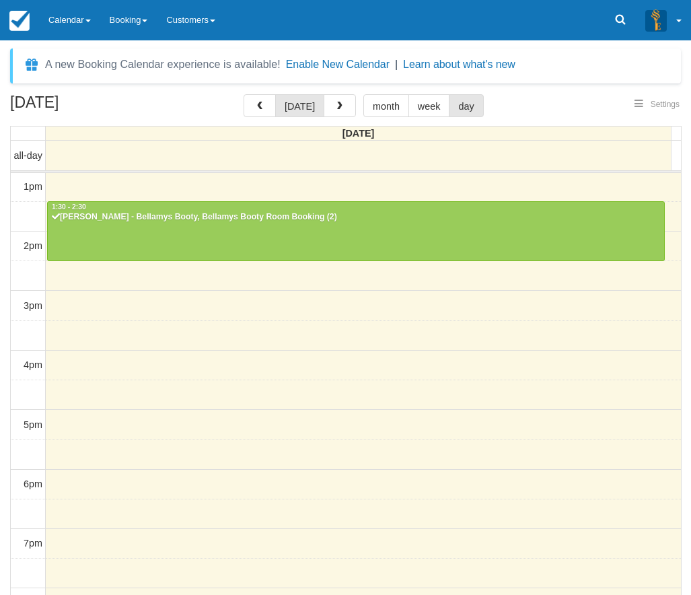
select select
click at [686, 238] on div "[DATE] [DATE] month week day [DATE] all-day 10am 11am 12pm 1pm 2pm 3pm 4pm 5pm …" at bounding box center [345, 364] width 691 height 540
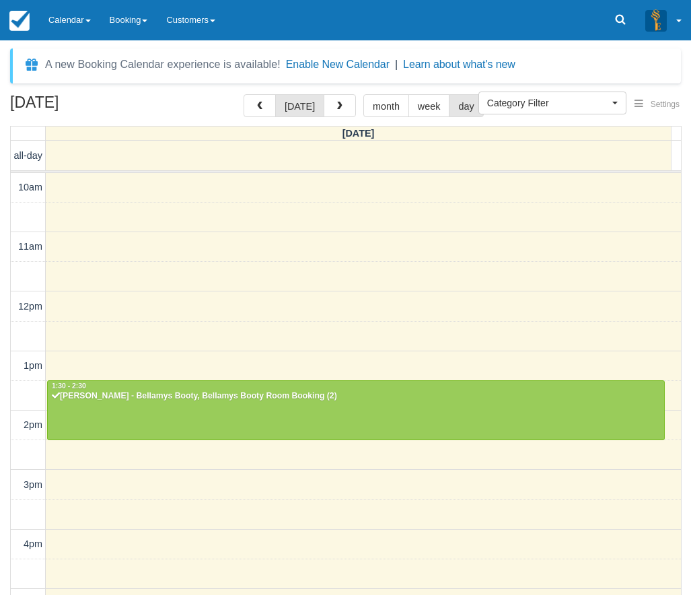
select select
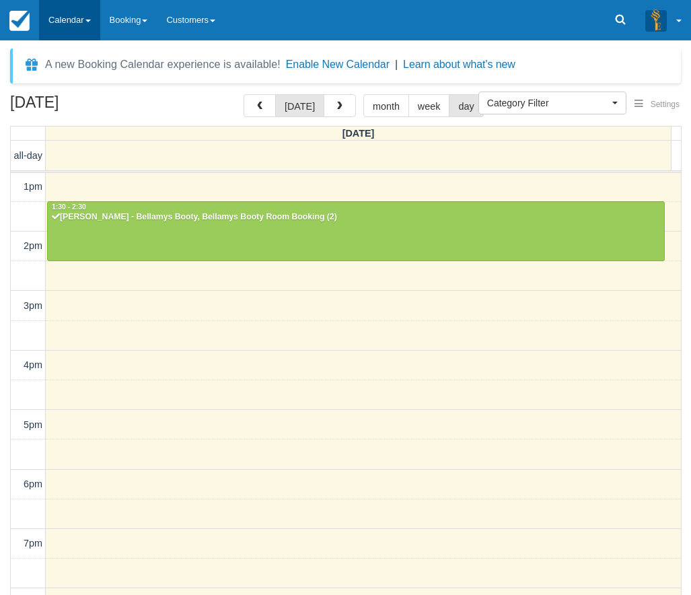
click at [73, 15] on link "Calendar" at bounding box center [69, 20] width 61 height 40
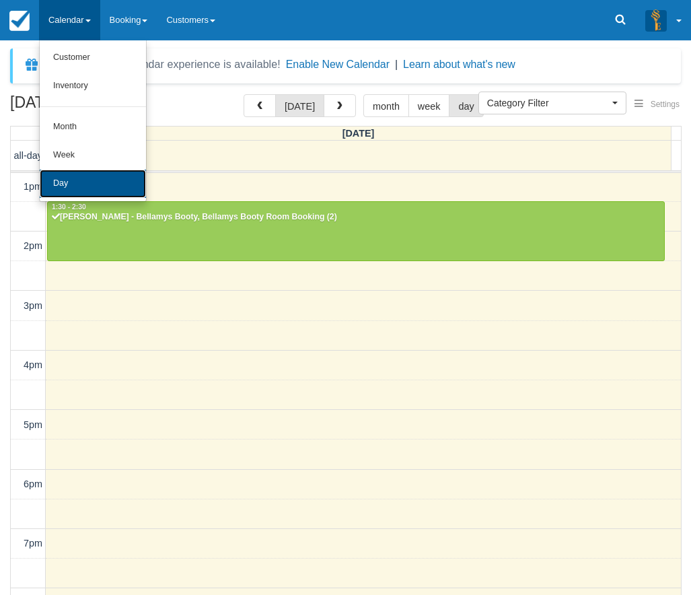
click at [80, 184] on link "Day" at bounding box center [93, 184] width 106 height 28
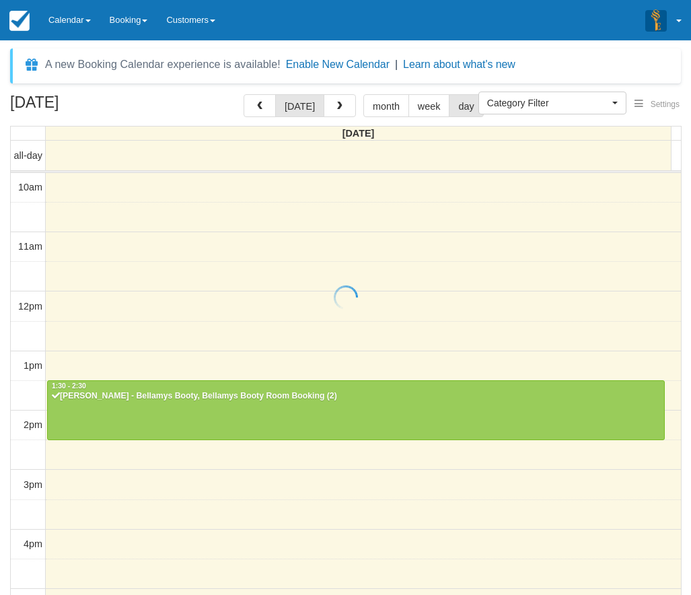
select select
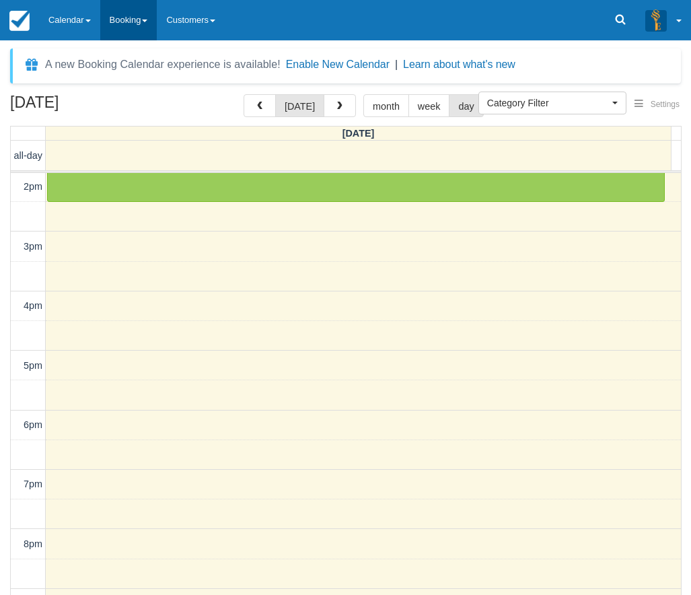
click at [129, 13] on link "Booking" at bounding box center [128, 20] width 57 height 40
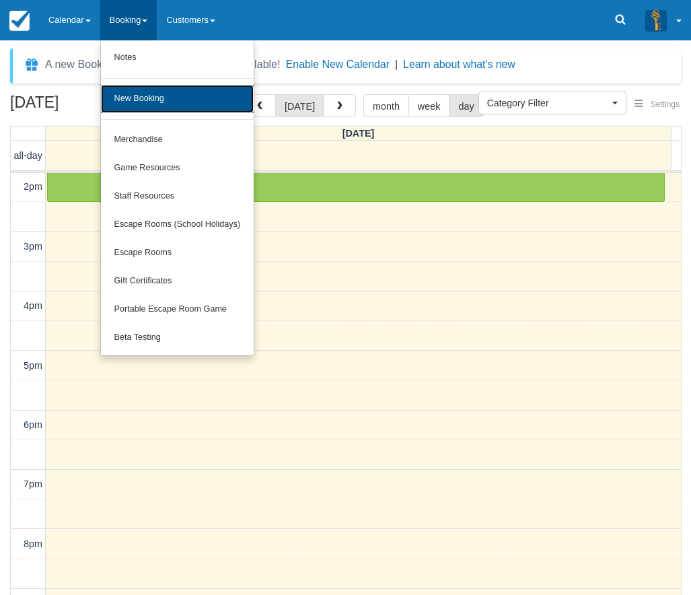
click at [142, 93] on link "New Booking" at bounding box center [177, 99] width 153 height 28
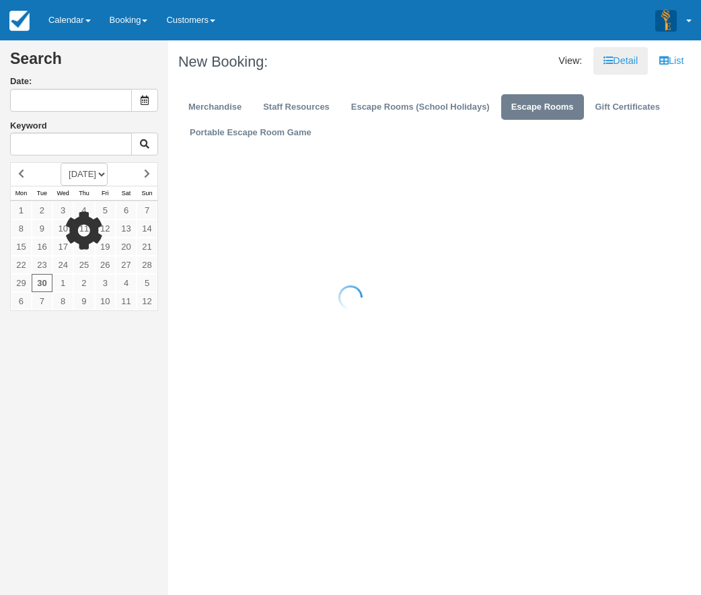
type input "[DATE]"
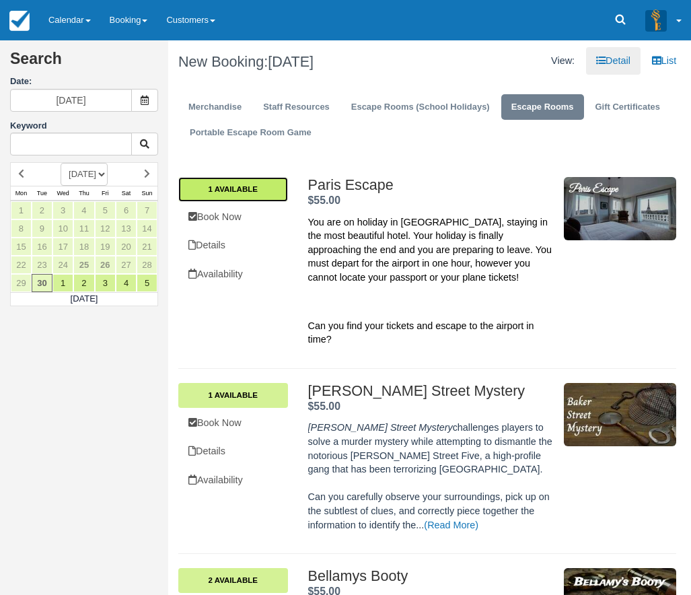
click at [245, 194] on link "1 Available" at bounding box center [233, 189] width 110 height 24
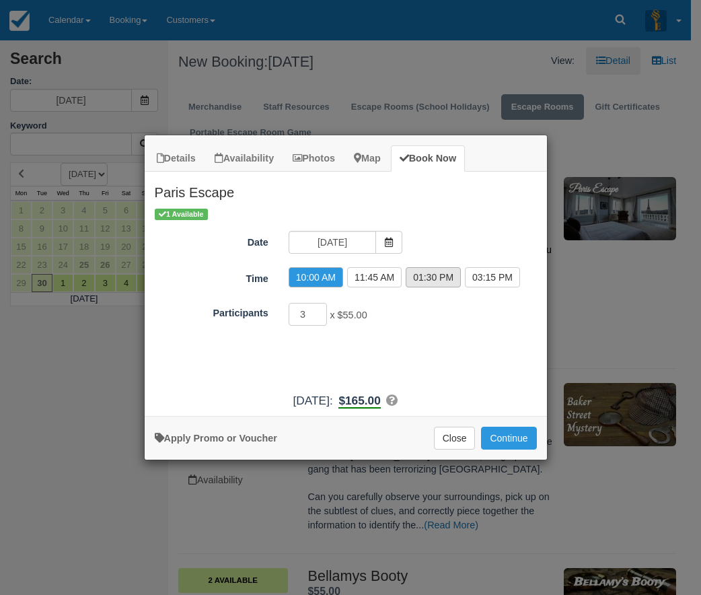
click at [423, 277] on label "01:30 PM" at bounding box center [433, 277] width 55 height 20
radio input "true"
click at [324, 312] on input "4" at bounding box center [308, 314] width 39 height 23
click at [321, 318] on input "3" at bounding box center [308, 314] width 39 height 23
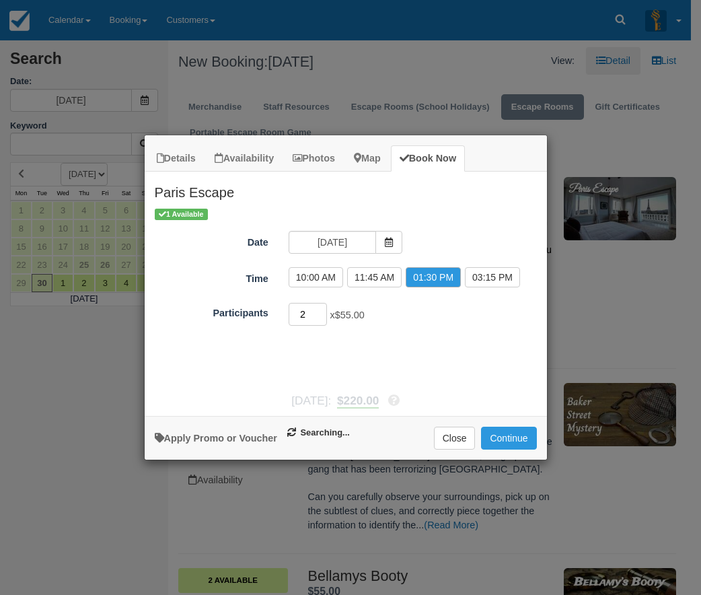
type input "2"
click at [321, 318] on input "2" at bounding box center [308, 314] width 39 height 23
click at [520, 437] on button "Continue" at bounding box center [508, 438] width 55 height 23
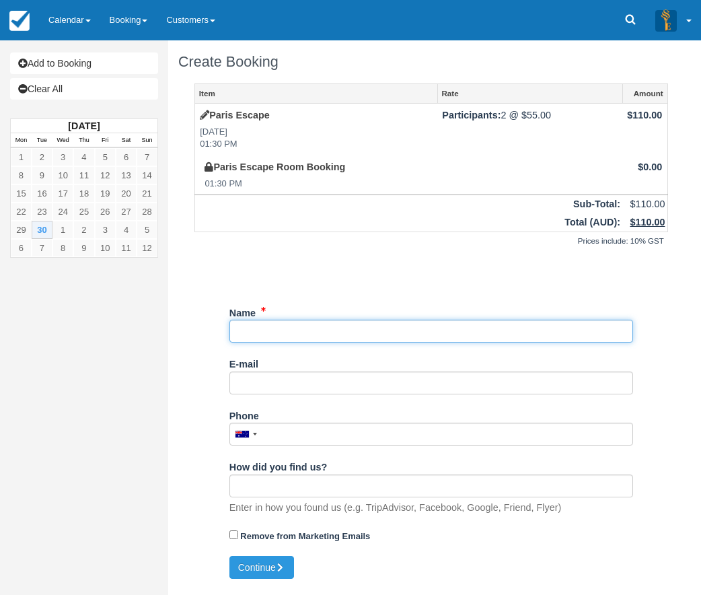
click at [262, 333] on input "Name" at bounding box center [431, 331] width 404 height 23
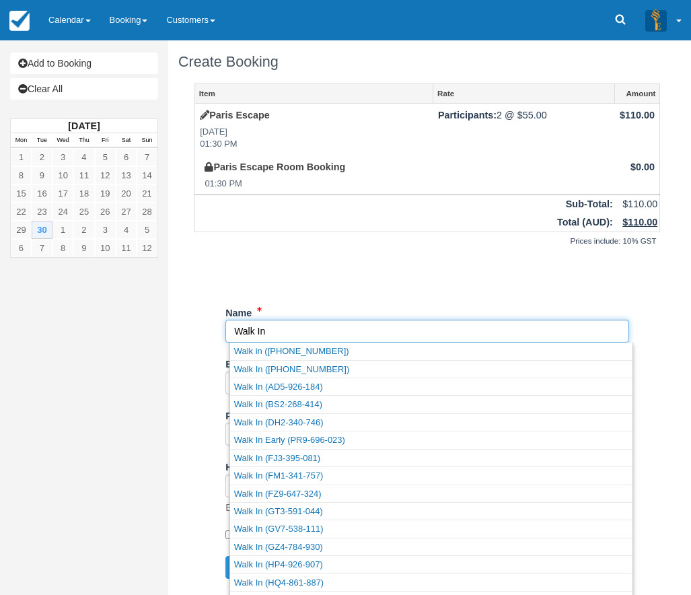
type input "Walk In"
click at [310, 285] on div "Unsaved Changes" at bounding box center [427, 272] width 466 height 32
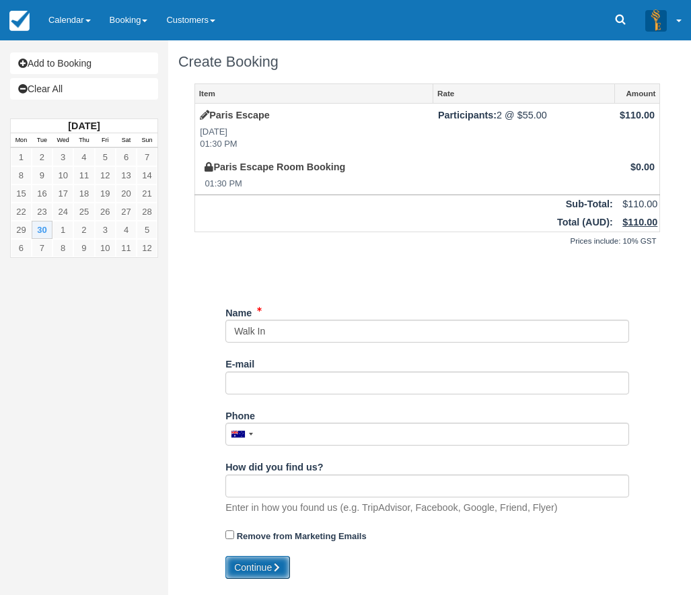
click at [271, 571] on button "Continue" at bounding box center [257, 567] width 65 height 23
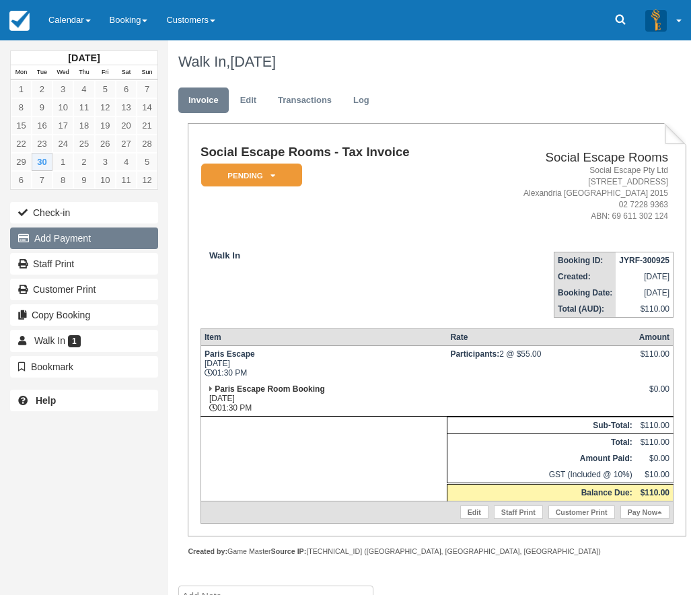
click at [52, 236] on button "Add Payment" at bounding box center [84, 238] width 148 height 22
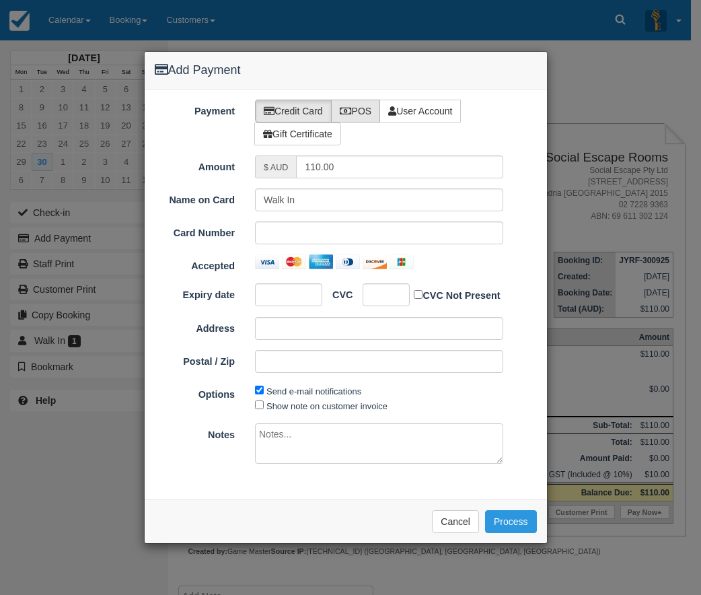
click at [365, 113] on label "POS" at bounding box center [356, 111] width 50 height 23
radio input "true"
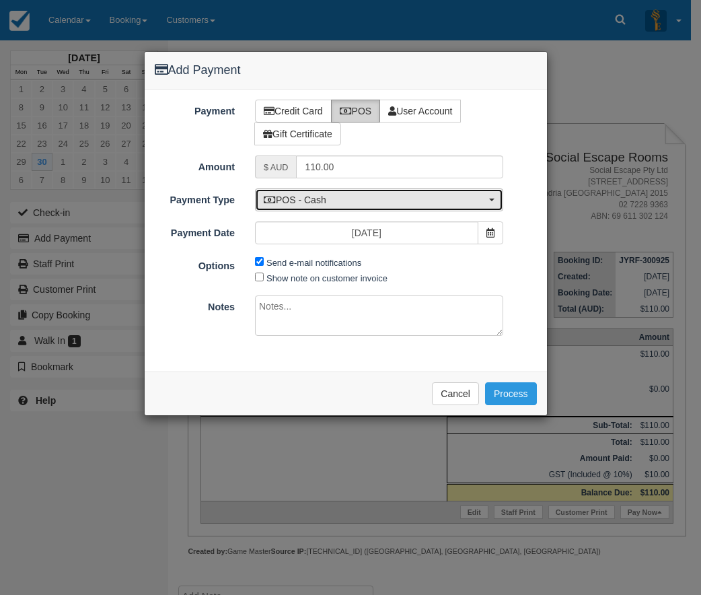
click at [336, 199] on span "POS - Cash" at bounding box center [375, 199] width 222 height 13
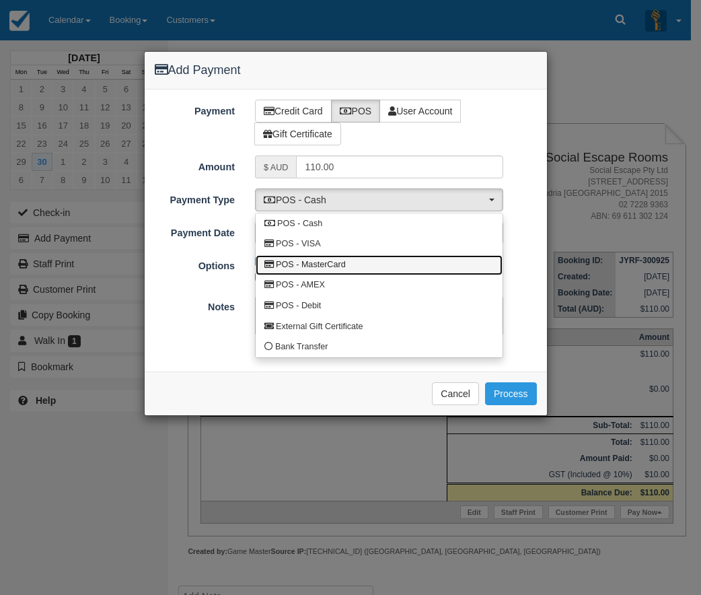
click at [325, 260] on span "POS - MasterCard" at bounding box center [311, 265] width 70 height 12
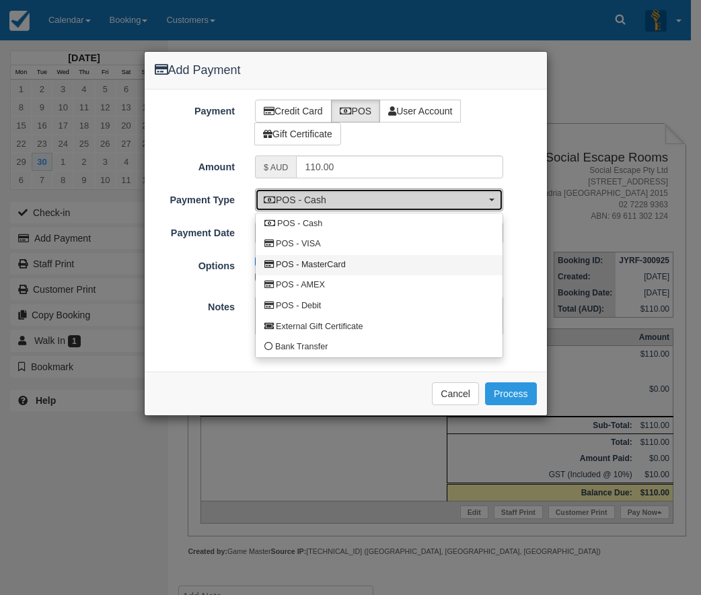
select select "MC"
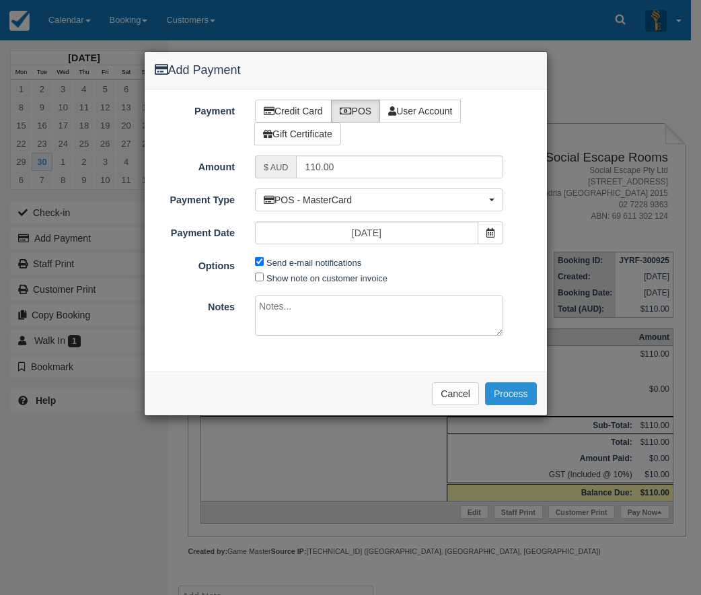
click at [515, 392] on button "Process" at bounding box center [511, 393] width 52 height 23
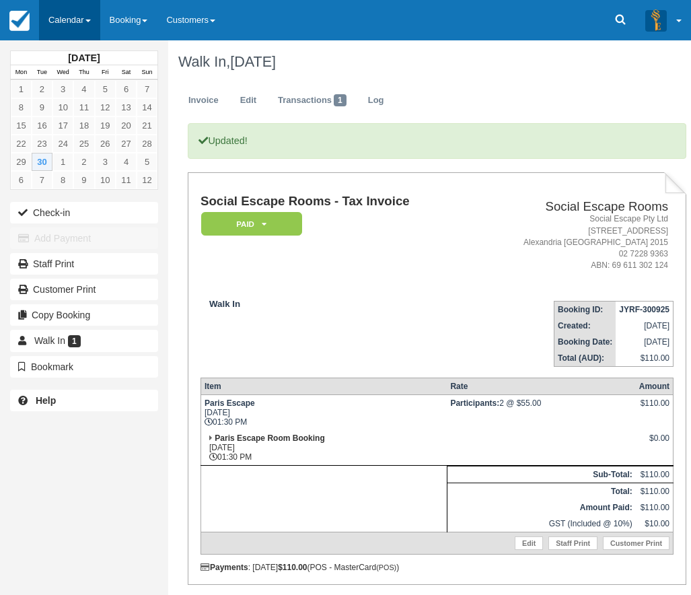
click at [74, 15] on link "Calendar" at bounding box center [69, 20] width 61 height 40
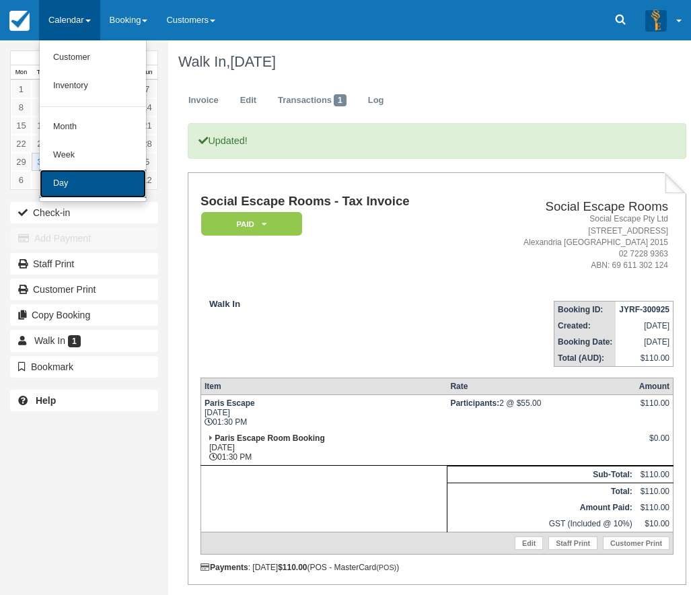
click at [77, 188] on link "Day" at bounding box center [93, 184] width 106 height 28
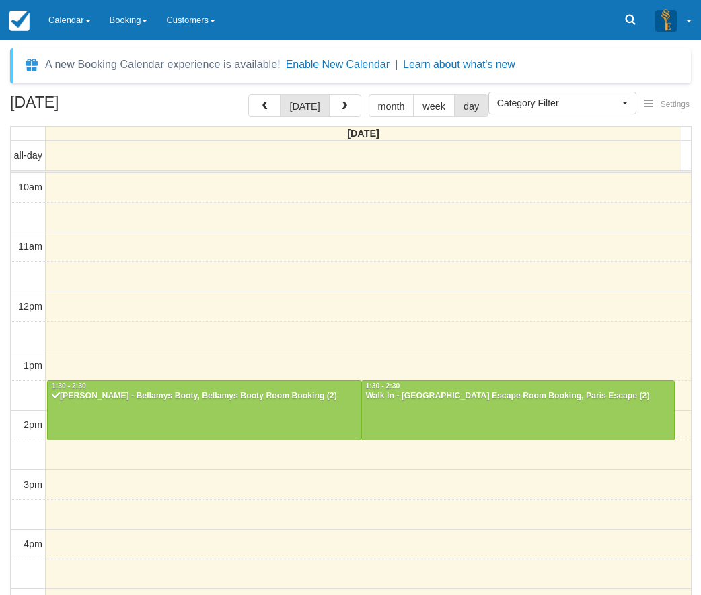
select select
